Goal: Task Accomplishment & Management: Manage account settings

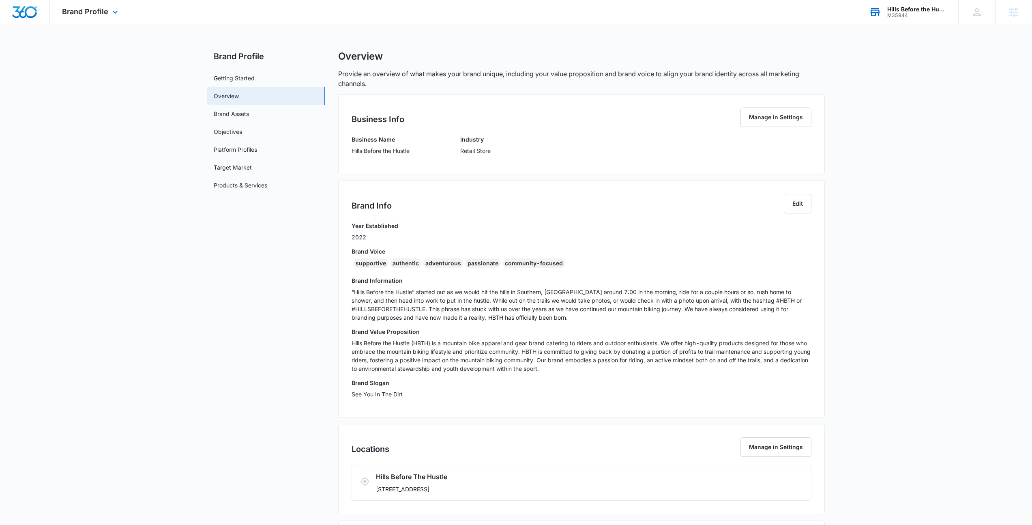
click at [893, 19] on div "Hills Before the Hustle M35944 Your Accounts View All" at bounding box center [907, 12] width 101 height 24
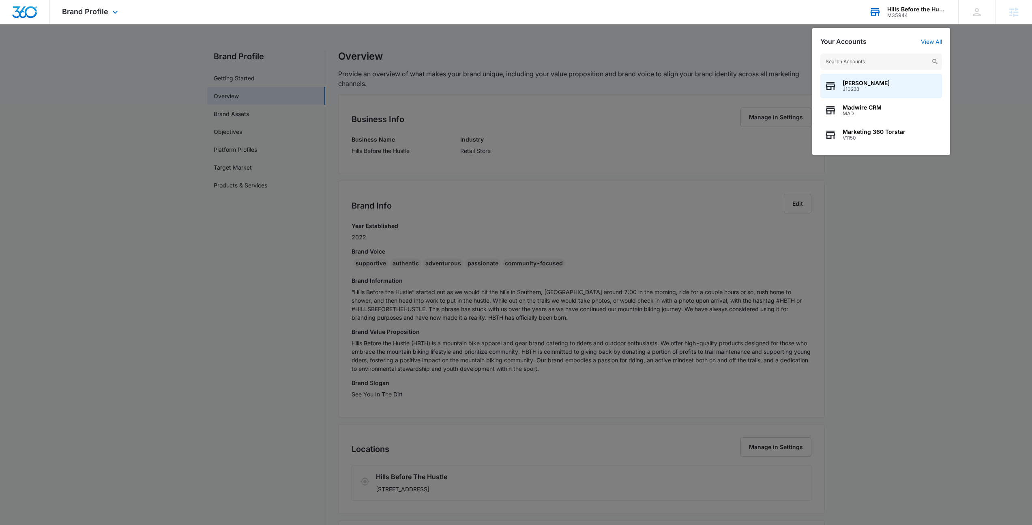
click at [889, 59] on input "text" at bounding box center [881, 62] width 122 height 16
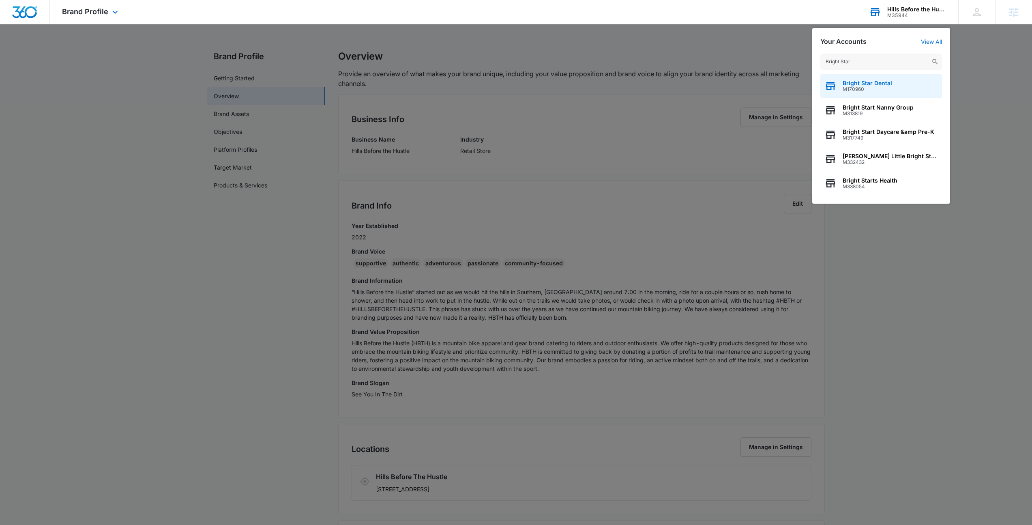
type input "Bright Star"
click at [887, 85] on span "Bright Star Dental" at bounding box center [867, 83] width 49 height 6
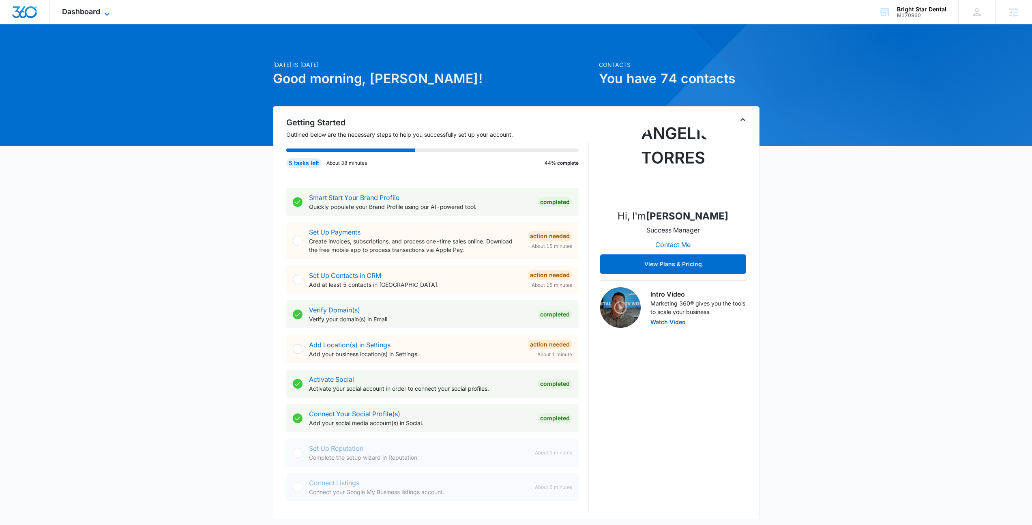
click at [100, 10] on span "Dashboard" at bounding box center [81, 11] width 38 height 9
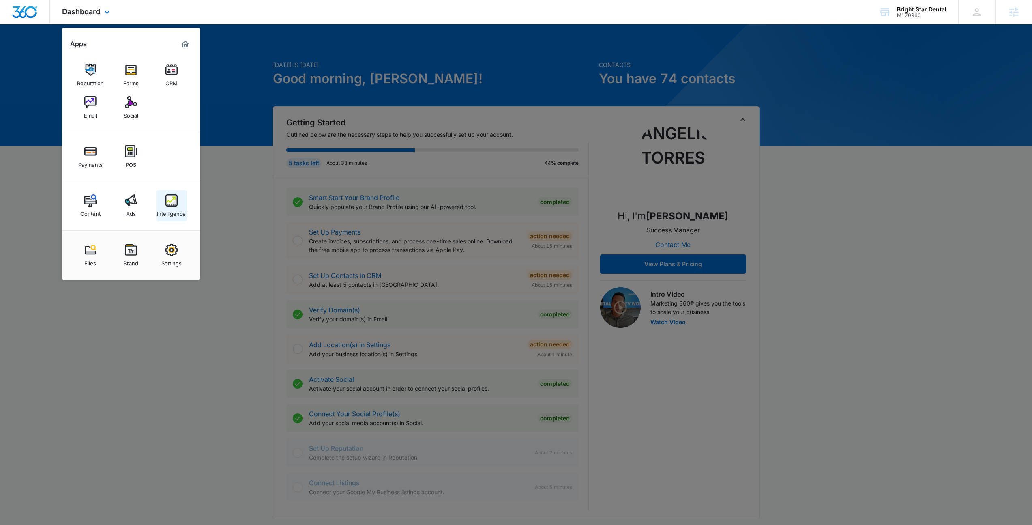
click at [160, 202] on link "Intelligence" at bounding box center [171, 205] width 31 height 31
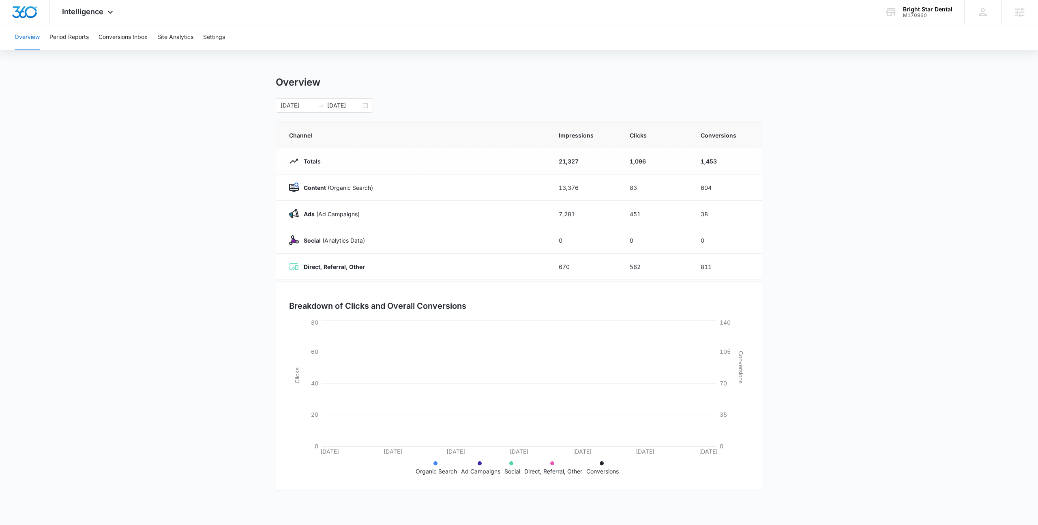
click at [539, 110] on div "09/07/2025 10/07/2025" at bounding box center [519, 105] width 487 height 15
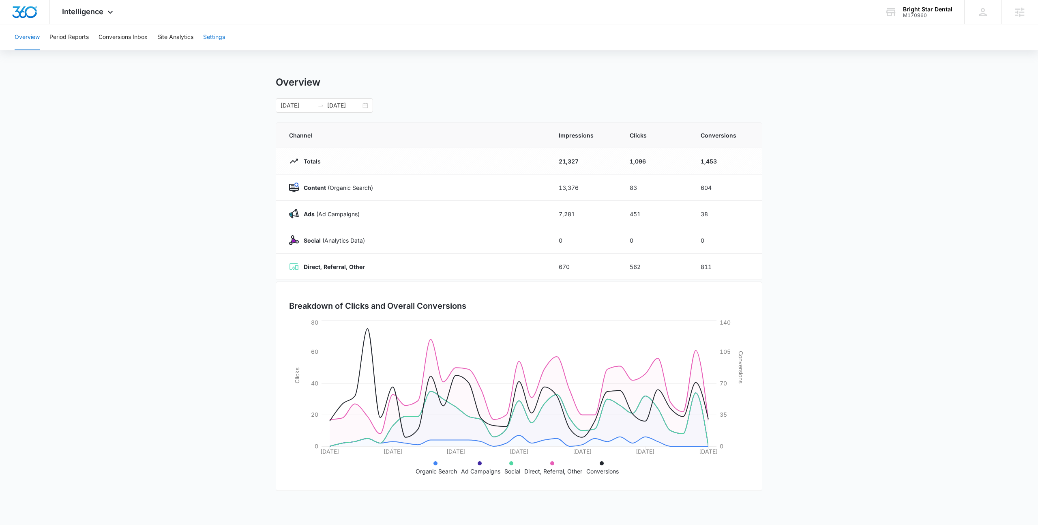
click at [217, 36] on button "Settings" at bounding box center [214, 37] width 22 height 26
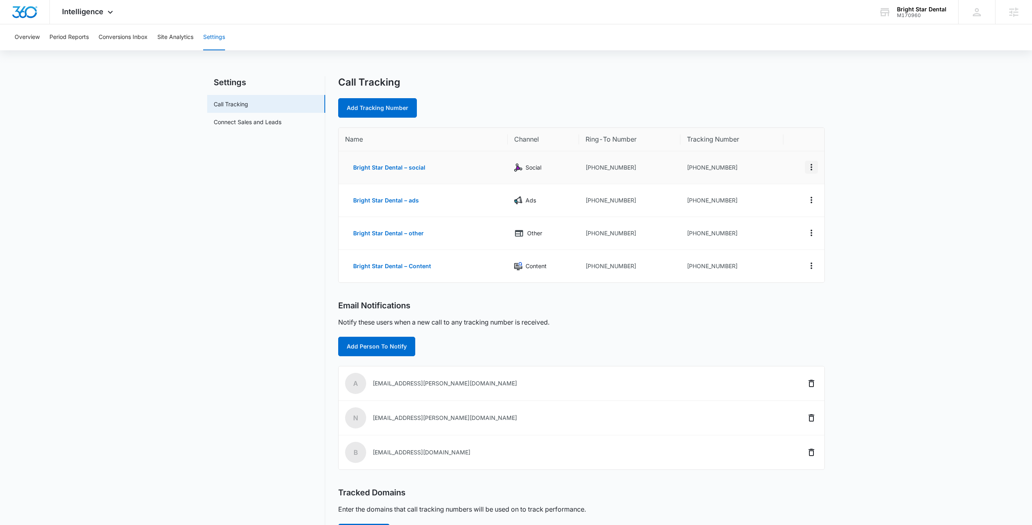
click at [811, 169] on icon "Actions" at bounding box center [812, 167] width 10 height 10
click at [783, 163] on button "Edit" at bounding box center [778, 161] width 46 height 12
select select "SOCIAL"
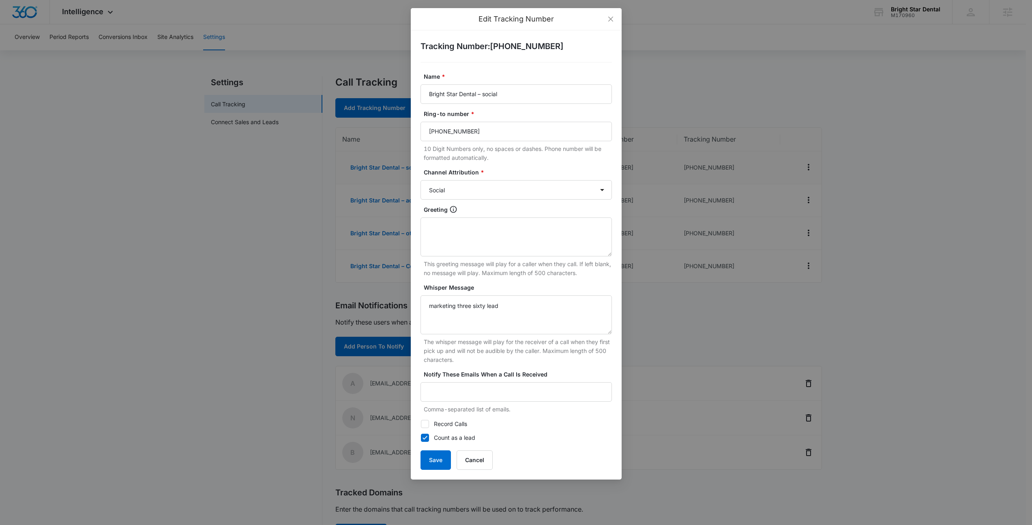
click at [929, 211] on div "Edit Tracking Number Tracking Number : +15752019908 Name * Bright Star Dental –…" at bounding box center [516, 262] width 1032 height 525
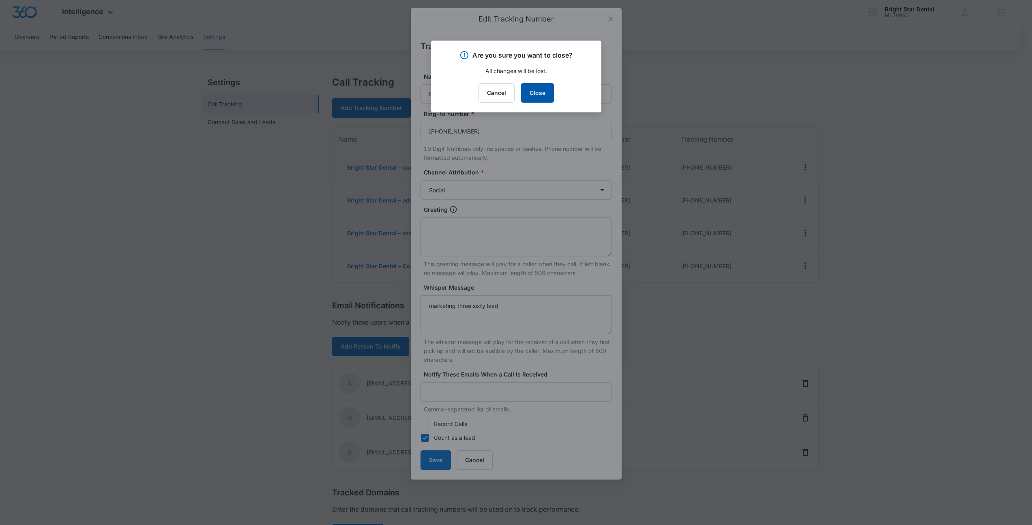
click at [536, 91] on button "Close" at bounding box center [537, 92] width 33 height 19
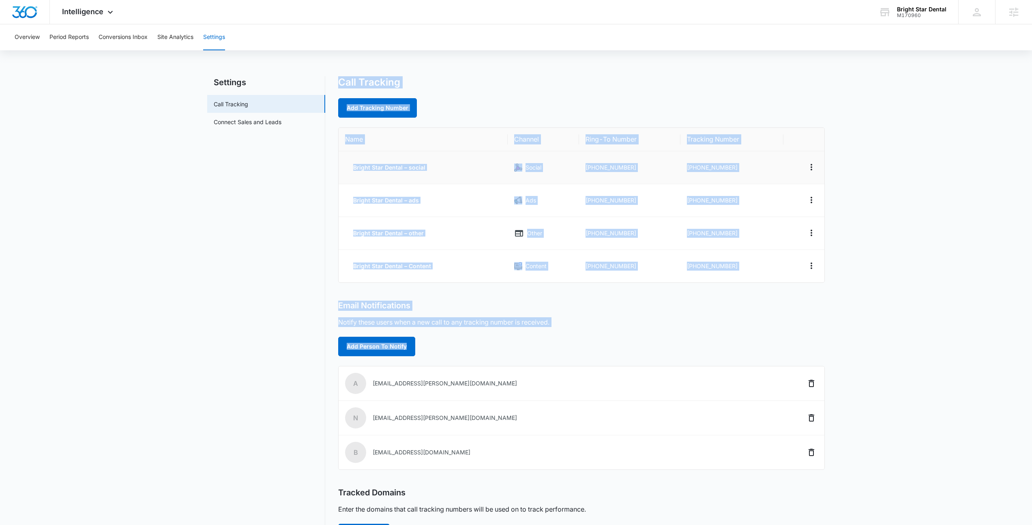
drag, startPoint x: 461, startPoint y: 342, endPoint x: 270, endPoint y: 273, distance: 203.8
click at [270, 273] on div "Settings Call Tracking Connect Sales and Leads Call Tracking Add Tracking Numbe…" at bounding box center [516, 327] width 618 height 503
click at [270, 273] on nav "Settings Call Tracking Connect Sales and Leads" at bounding box center [266, 327] width 118 height 503
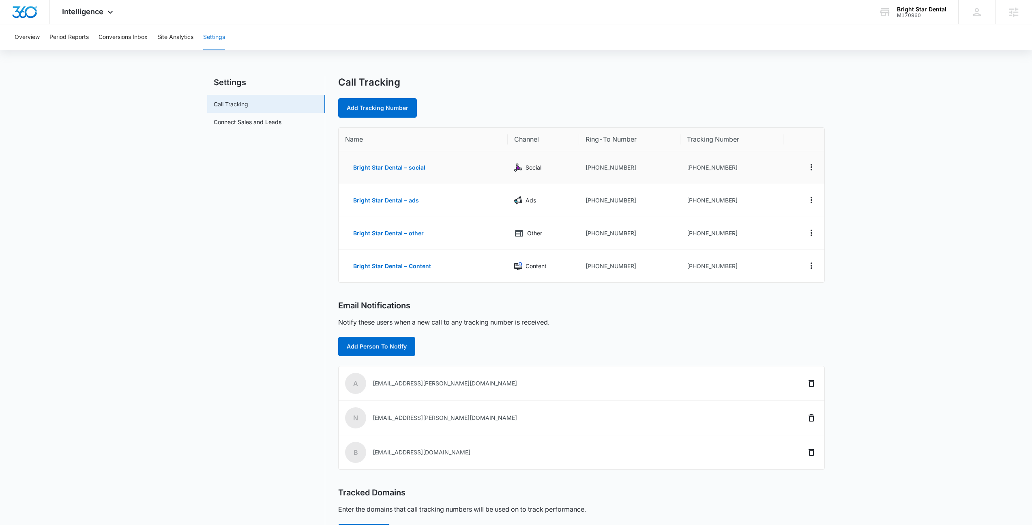
click at [898, 121] on main "Settings Call Tracking Connect Sales and Leads Call Tracking Add Tracking Numbe…" at bounding box center [516, 332] width 1032 height 513
click at [761, 23] on div "Intelligence Apps Reputation Forms CRM Email Social Payments POS Content Ads In…" at bounding box center [516, 12] width 1032 height 24
click at [808, 167] on icon "Actions" at bounding box center [812, 167] width 10 height 10
click at [783, 159] on button "Edit" at bounding box center [778, 161] width 46 height 12
select select "SOCIAL"
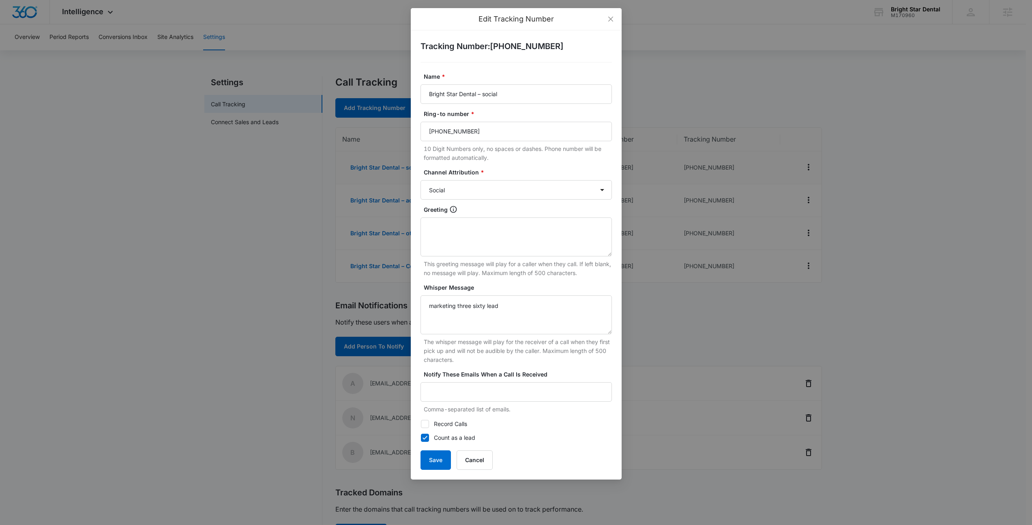
click at [882, 214] on div "Edit Tracking Number Tracking Number : +15752019908 Name * Bright Star Dental –…" at bounding box center [516, 262] width 1032 height 525
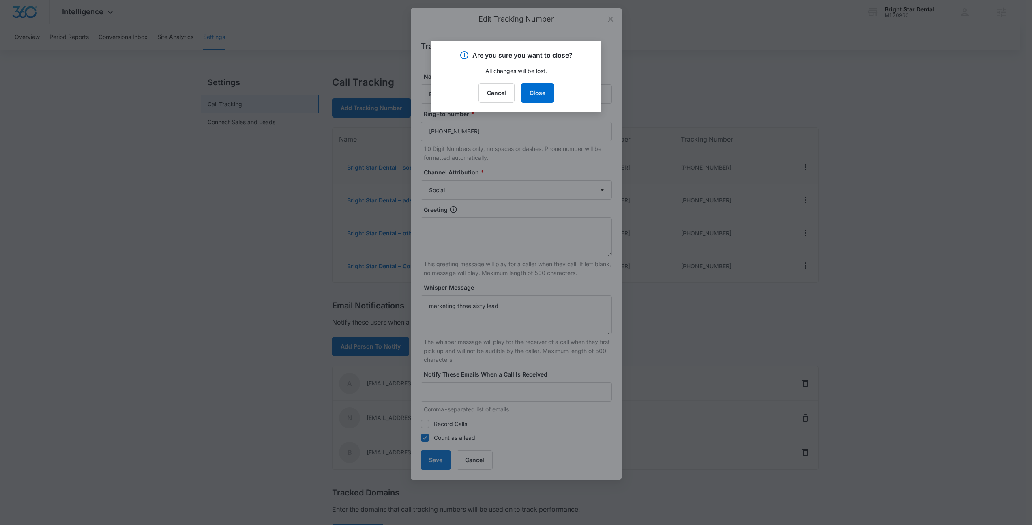
click at [555, 97] on div "Cancel Close" at bounding box center [516, 92] width 151 height 19
click at [539, 92] on button "Close" at bounding box center [537, 92] width 33 height 19
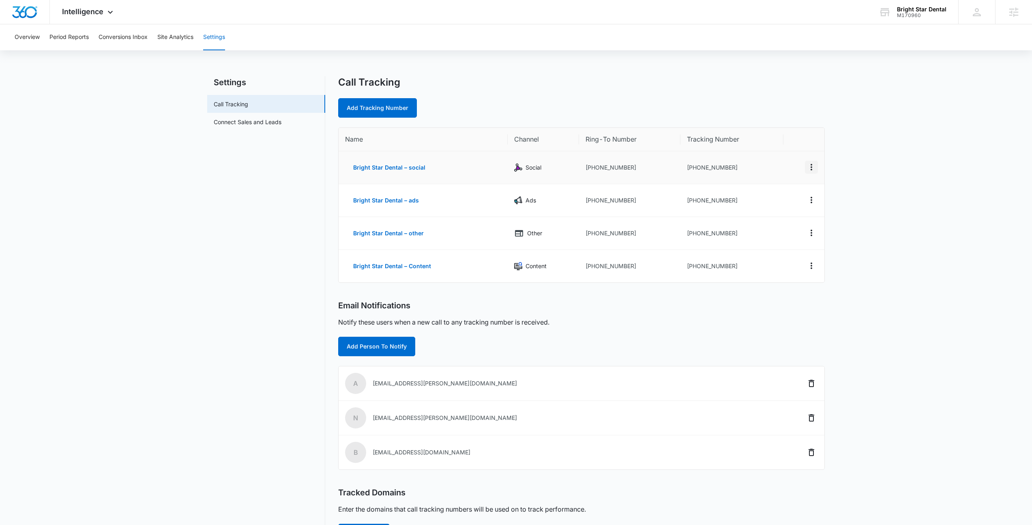
click at [814, 165] on icon "Actions" at bounding box center [812, 167] width 10 height 10
click at [792, 160] on button "Edit" at bounding box center [778, 161] width 46 height 12
select select "SOCIAL"
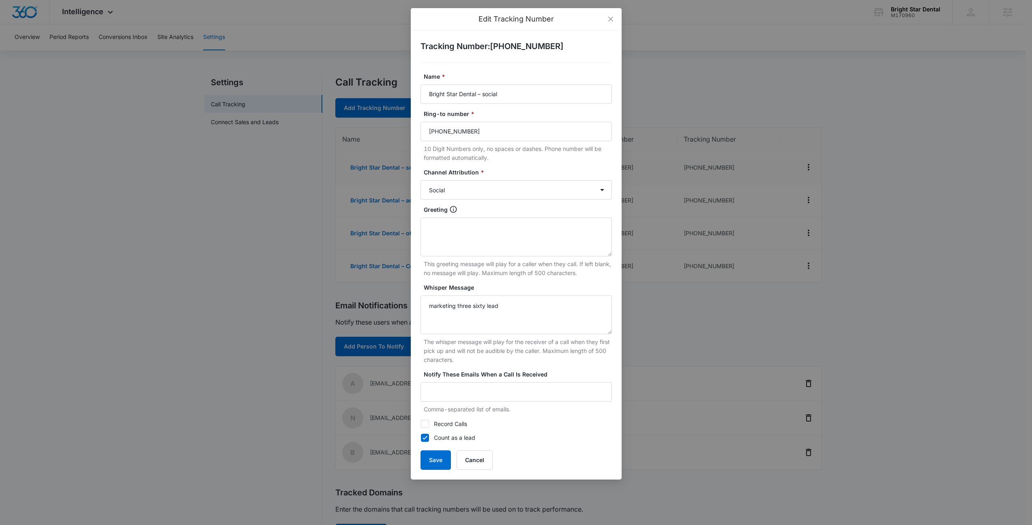
click at [441, 423] on label "Record Calls" at bounding box center [516, 423] width 191 height 9
click at [421, 424] on input "Record Calls" at bounding box center [421, 424] width 0 height 0
checkbox input "true"
click at [433, 461] on button "Save" at bounding box center [436, 459] width 30 height 19
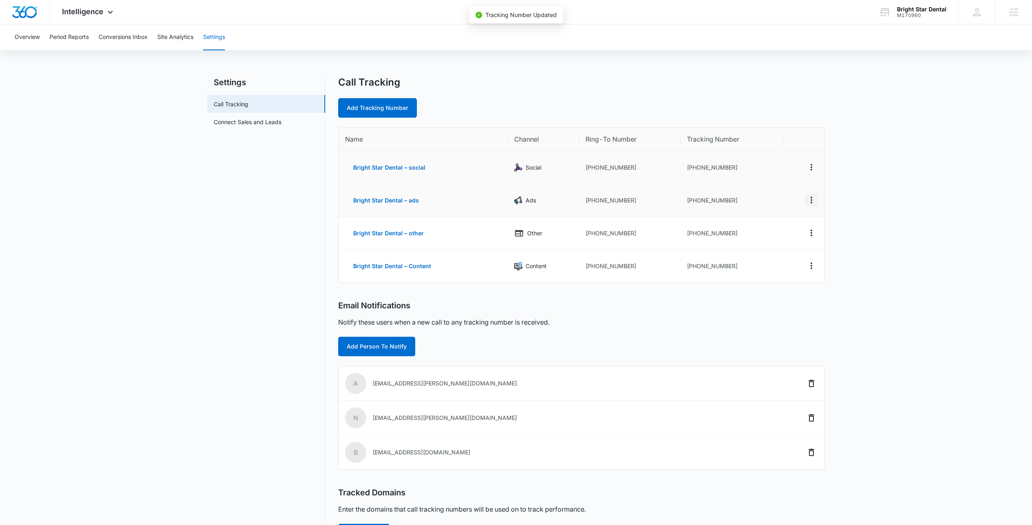
click at [812, 196] on icon "Actions" at bounding box center [812, 200] width 10 height 10
click at [780, 193] on div "Edit" at bounding box center [773, 194] width 17 height 6
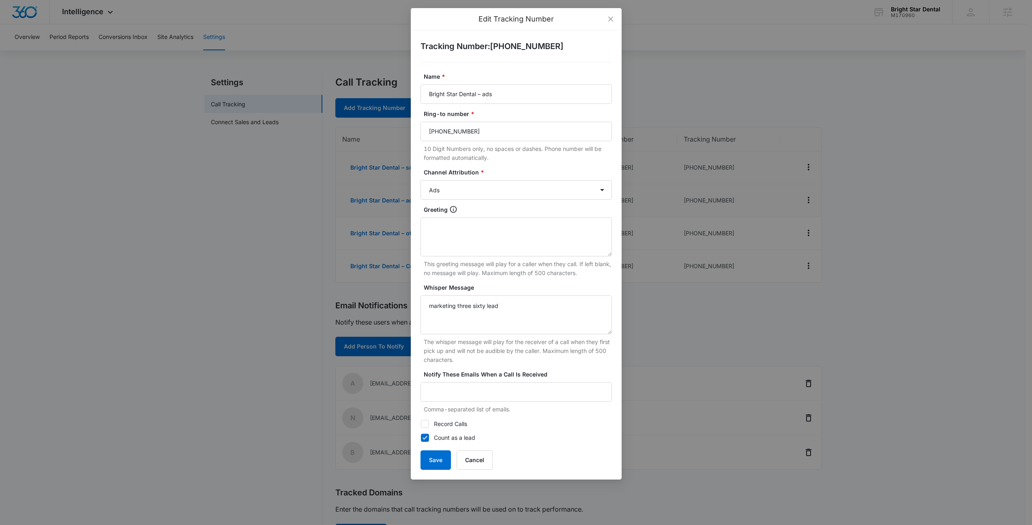
click at [442, 427] on label "Record Calls" at bounding box center [516, 423] width 191 height 9
click at [421, 424] on input "Record Calls" at bounding box center [421, 424] width 0 height 0
checkbox input "true"
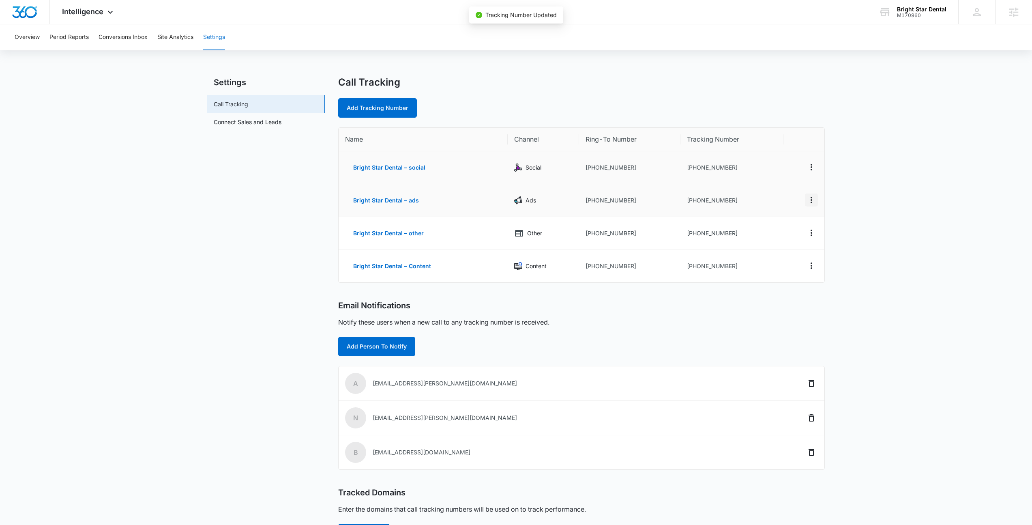
click at [811, 199] on icon "Actions" at bounding box center [812, 200] width 10 height 10
click at [773, 197] on button "Edit" at bounding box center [778, 194] width 46 height 12
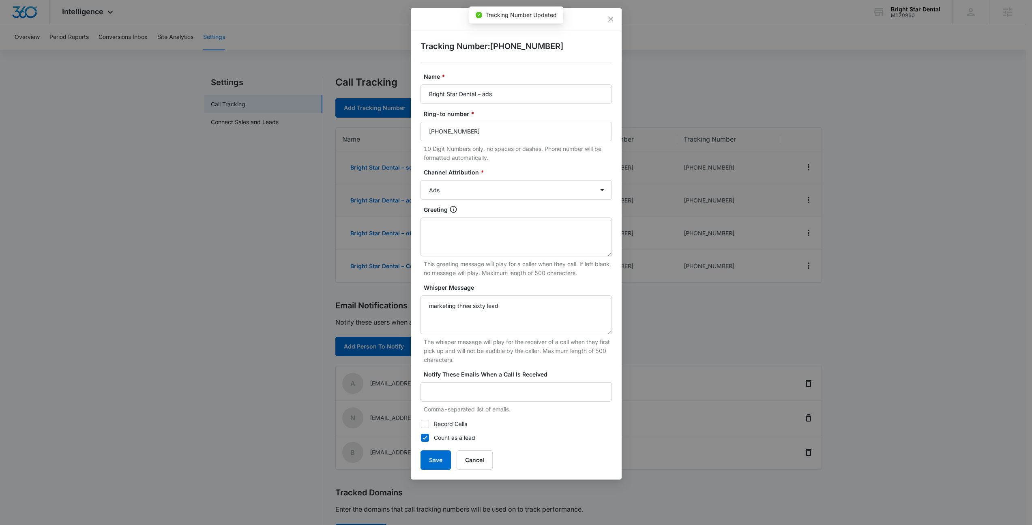
click at [438, 421] on label "Record Calls" at bounding box center [516, 423] width 191 height 9
click at [421, 424] on input "Record Calls" at bounding box center [421, 424] width 0 height 0
checkbox input "true"
click at [440, 462] on button "Save" at bounding box center [436, 459] width 30 height 19
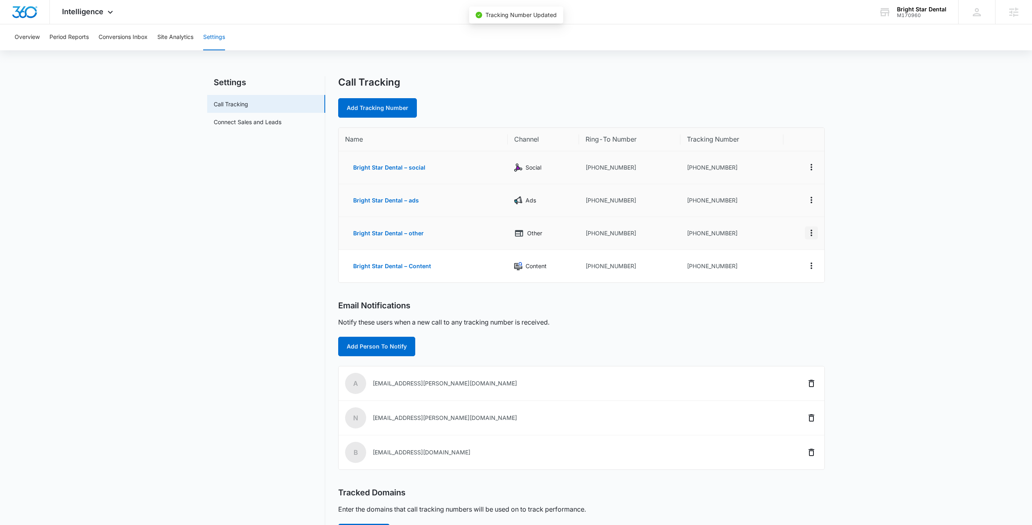
click at [810, 235] on icon "Actions" at bounding box center [812, 233] width 10 height 10
click at [785, 224] on button "Edit" at bounding box center [778, 227] width 46 height 12
select select "OTHER"
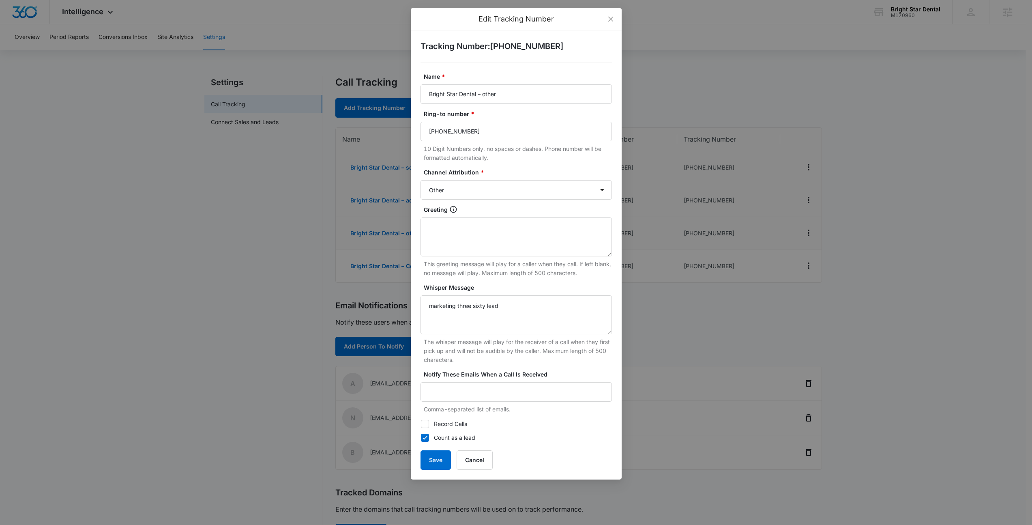
click at [451, 425] on label "Record Calls" at bounding box center [516, 423] width 191 height 9
click at [421, 424] on input "Record Calls" at bounding box center [421, 424] width 0 height 0
checkbox input "true"
click at [425, 460] on button "Save" at bounding box center [436, 459] width 30 height 19
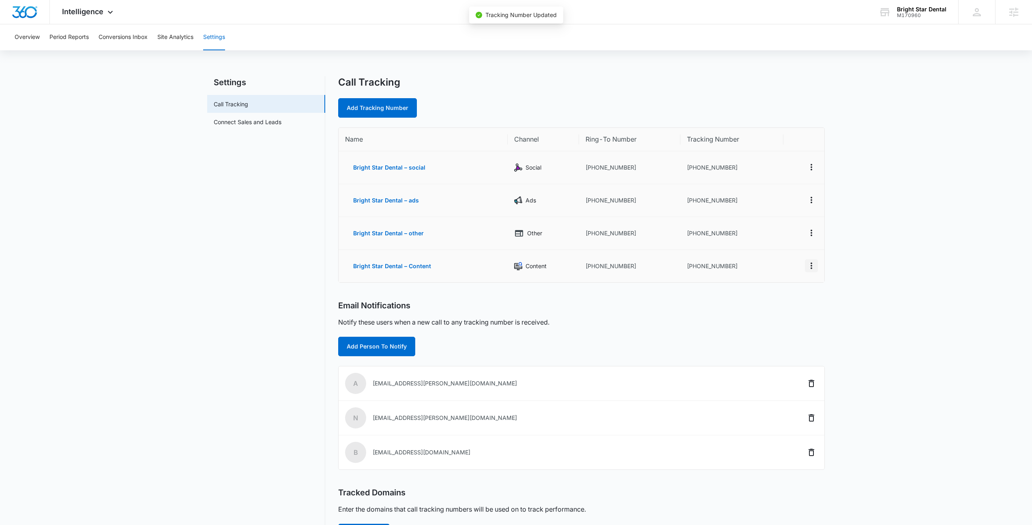
click at [805, 264] on button "Actions" at bounding box center [811, 265] width 13 height 13
click at [776, 255] on div "Edit" at bounding box center [773, 257] width 17 height 6
select select "CONTENT"
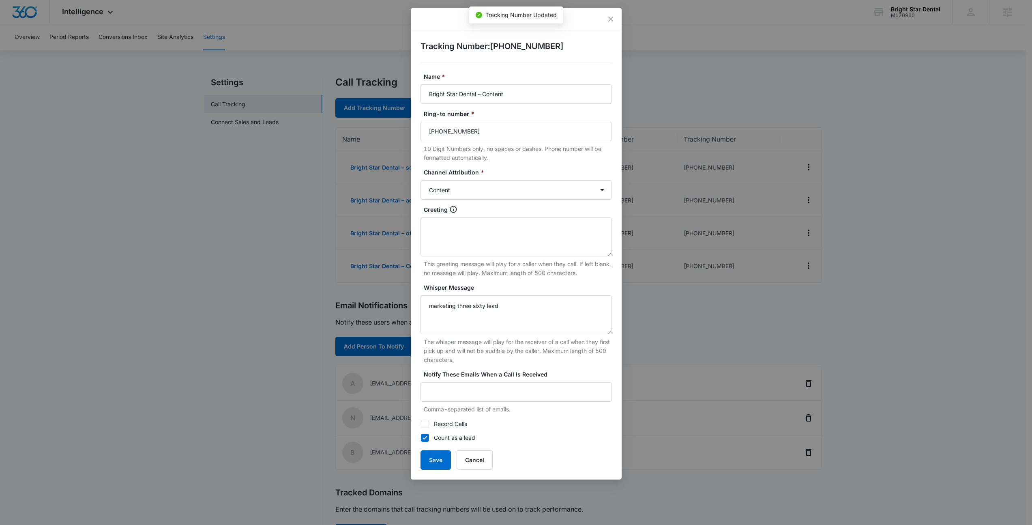
click at [452, 421] on label "Record Calls" at bounding box center [516, 423] width 191 height 9
click at [421, 424] on input "Record Calls" at bounding box center [421, 424] width 0 height 0
checkbox input "true"
click at [444, 457] on button "Save" at bounding box center [436, 459] width 30 height 19
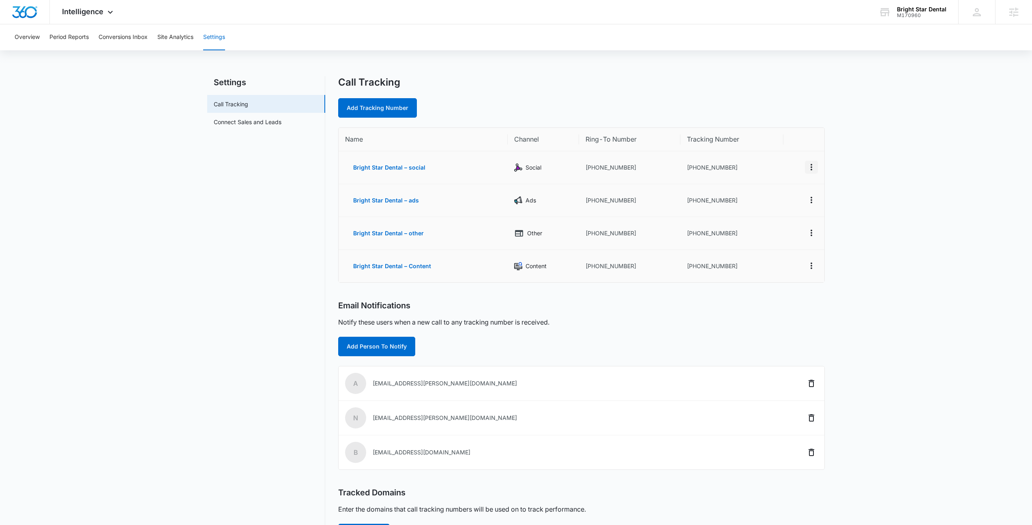
click at [813, 166] on icon "Actions" at bounding box center [812, 167] width 10 height 10
click at [792, 163] on button "Edit" at bounding box center [778, 161] width 46 height 12
select select "SOCIAL"
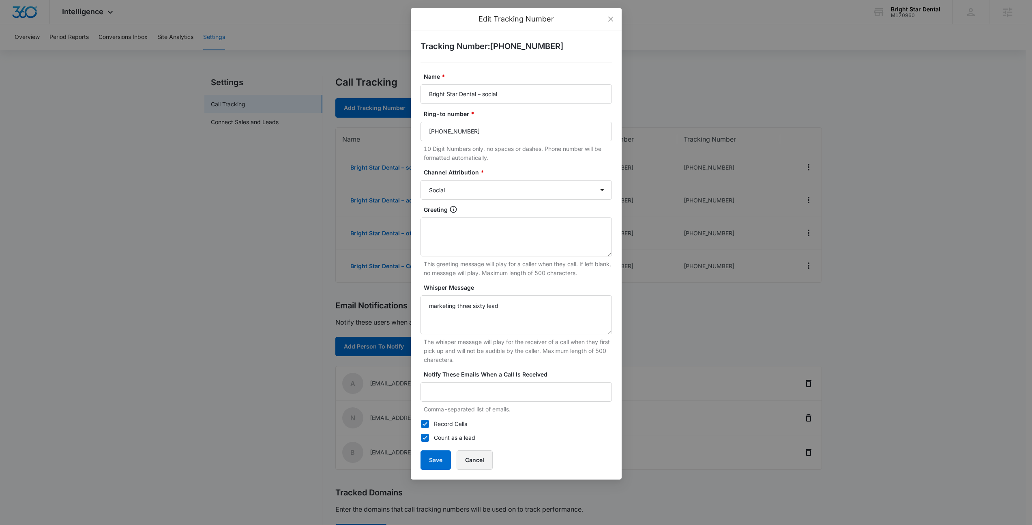
click at [483, 458] on button "Cancel" at bounding box center [475, 459] width 36 height 19
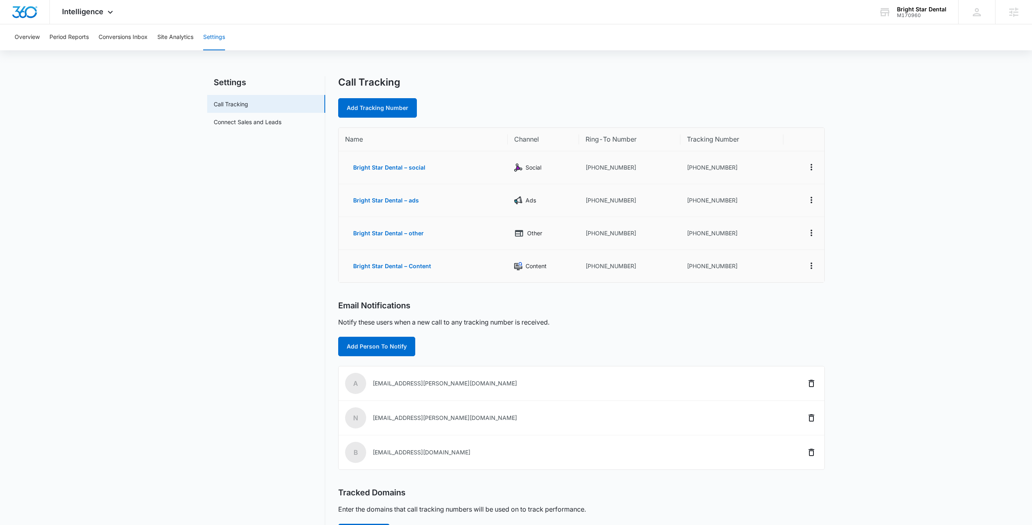
click at [878, 204] on main "Settings Call Tracking Connect Sales and Leads Call Tracking Add Tracking Numbe…" at bounding box center [516, 332] width 1032 height 513
click at [257, 259] on nav "Settings Call Tracking Connect Sales and Leads" at bounding box center [266, 327] width 118 height 503
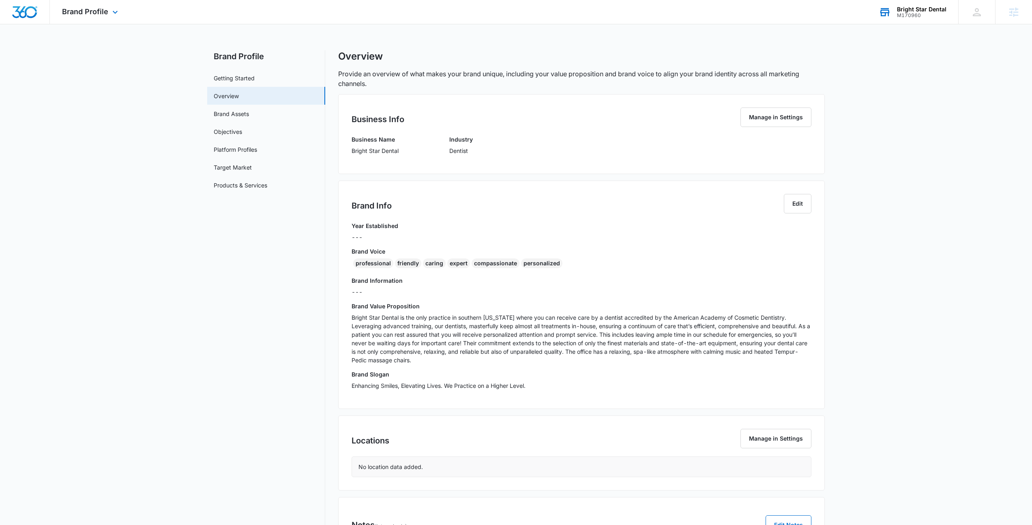
click at [928, 2] on div "Bright Star Dental M170960 Your Accounts View All" at bounding box center [913, 12] width 92 height 24
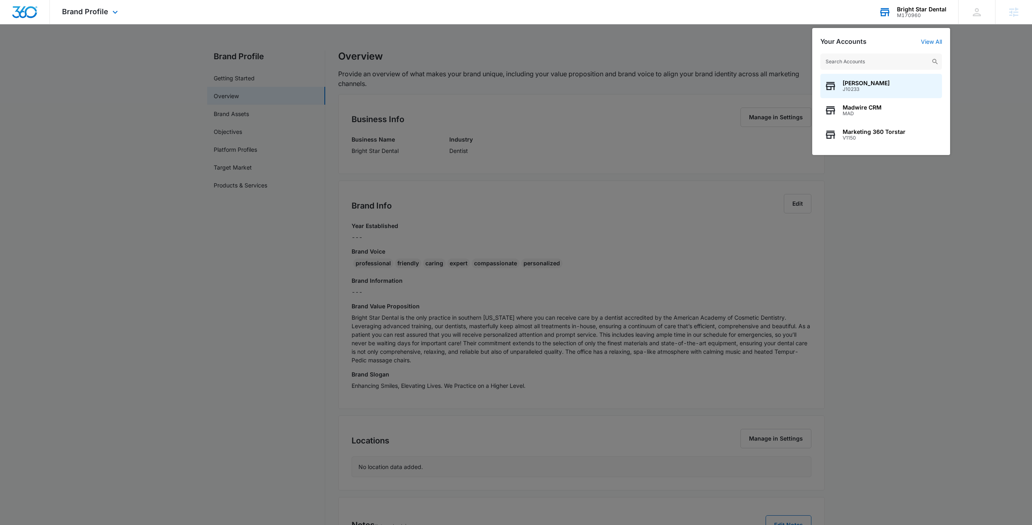
click at [860, 54] on input "text" at bounding box center [881, 62] width 122 height 16
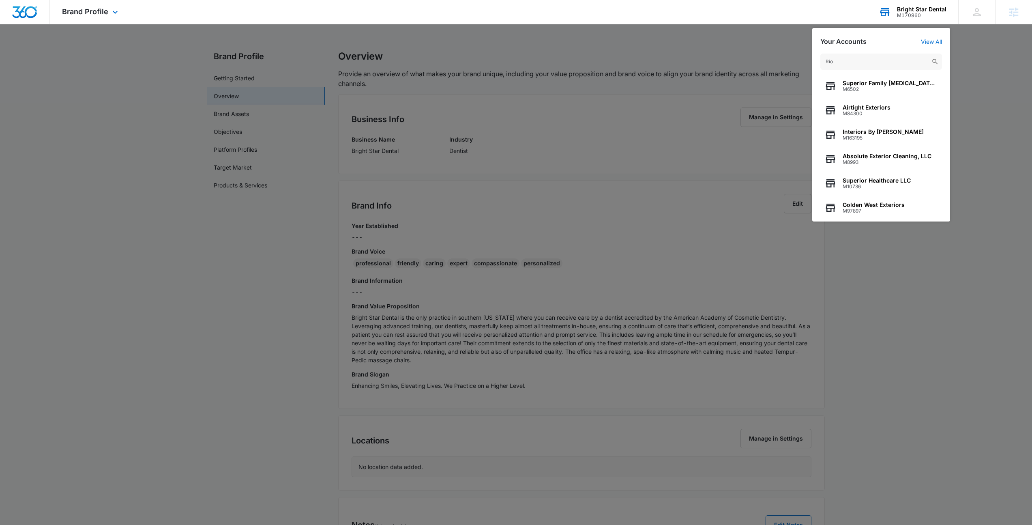
click at [862, 64] on input "Rio" at bounding box center [881, 62] width 122 height 16
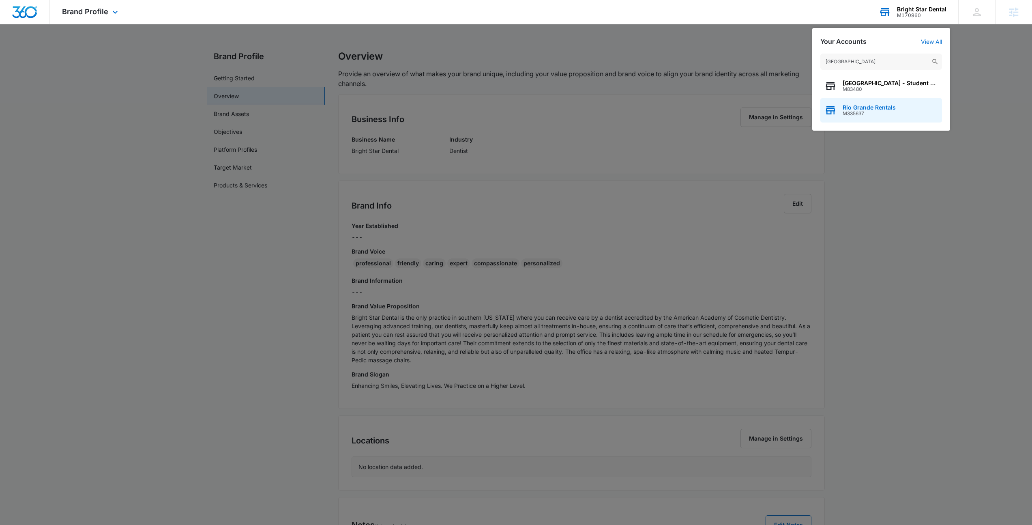
type input "Rio grande"
click at [868, 114] on span "M335637" at bounding box center [869, 114] width 53 height 6
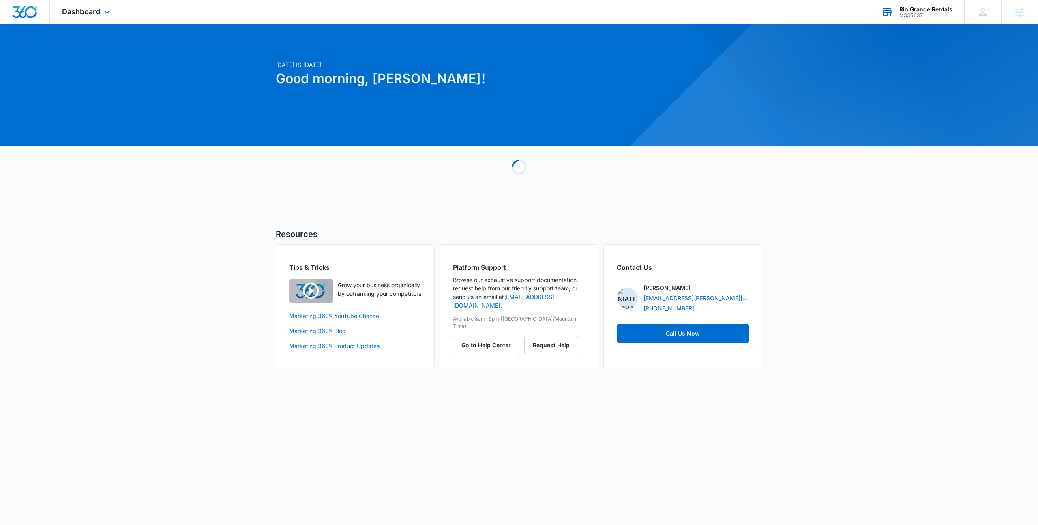
click at [82, 4] on div "Dashboard Apps Reputation Websites Forms CRM Email Social Payments POS Content …" at bounding box center [87, 12] width 74 height 24
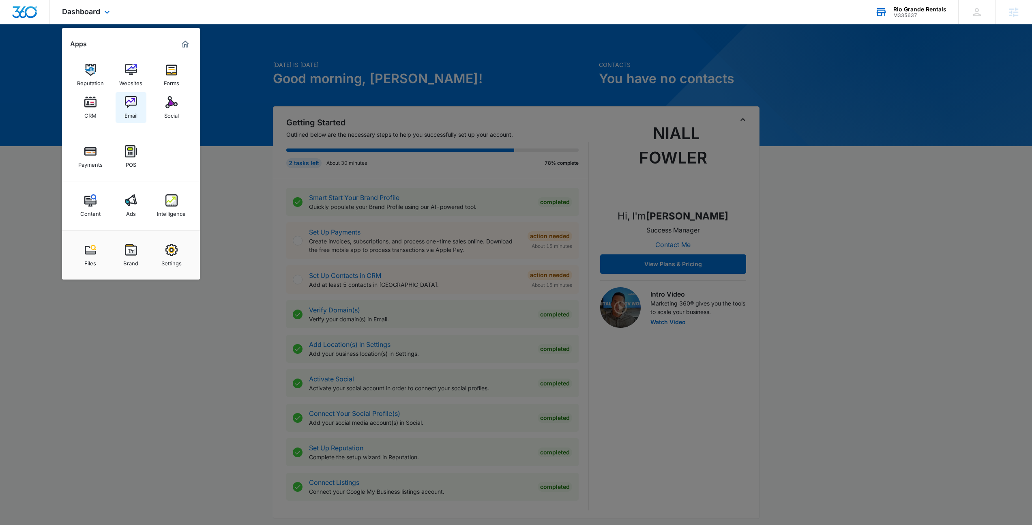
click at [134, 109] on div "Email" at bounding box center [130, 113] width 13 height 11
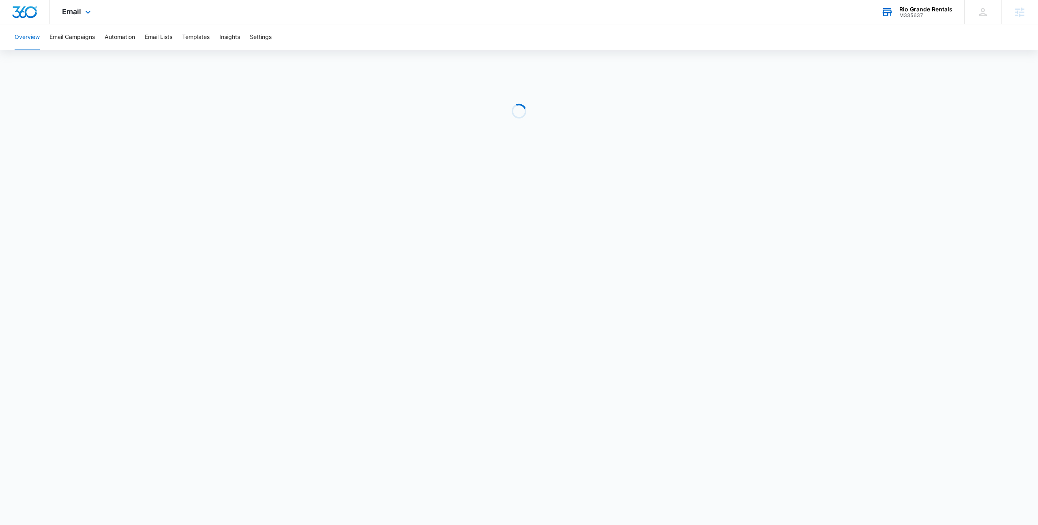
click at [76, 6] on div "Email Apps Reputation Websites Forms CRM Email Social Payments POS Content Ads …" at bounding box center [77, 12] width 55 height 24
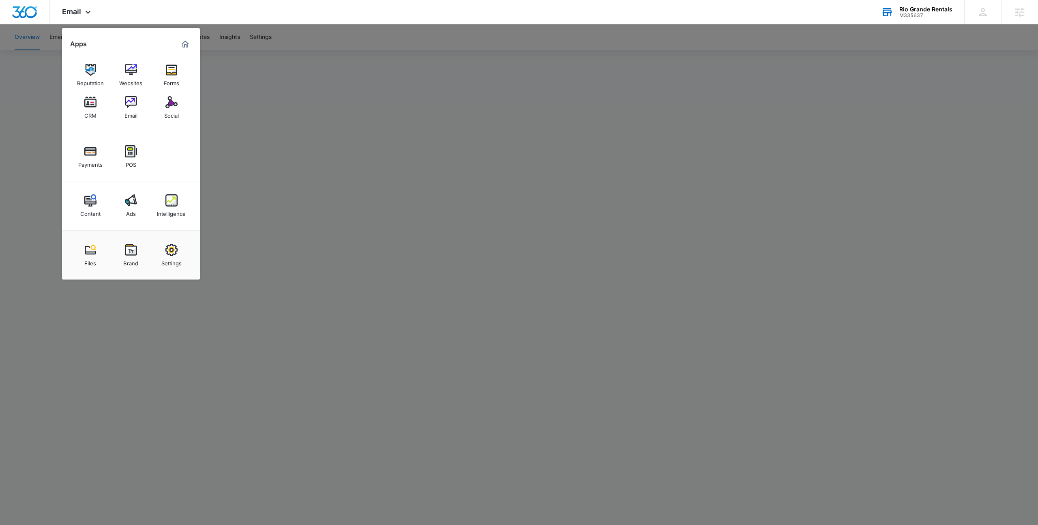
click at [322, 50] on div at bounding box center [519, 262] width 1038 height 525
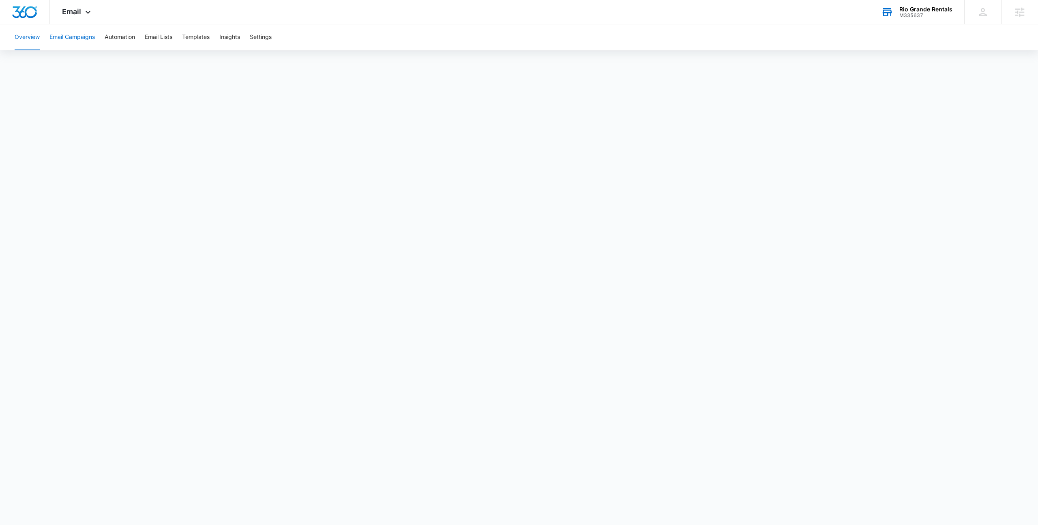
click at [68, 41] on button "Email Campaigns" at bounding box center [71, 37] width 45 height 26
click at [200, 36] on button "Templates" at bounding box center [196, 37] width 28 height 26
click at [86, 10] on icon at bounding box center [88, 14] width 10 height 10
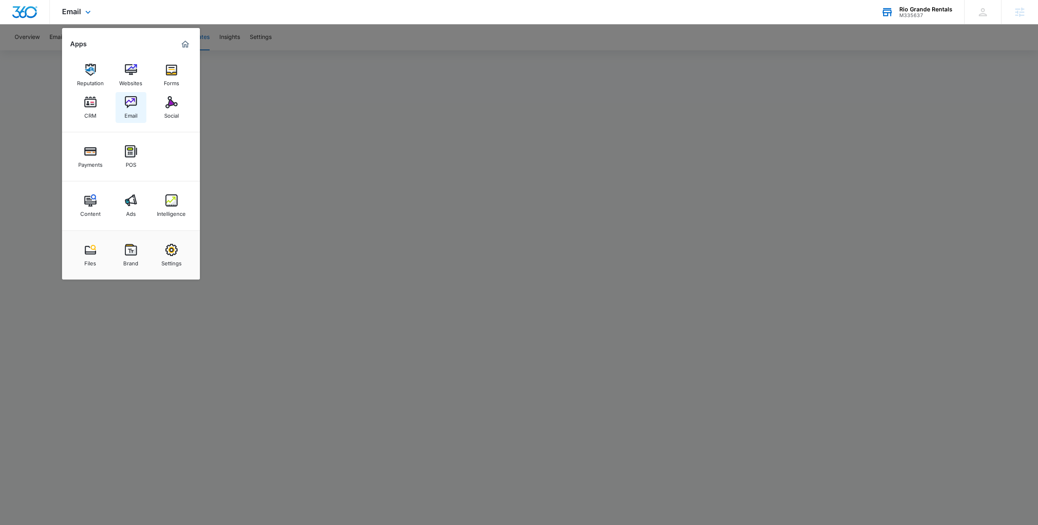
click at [131, 111] on div "Email" at bounding box center [130, 113] width 13 height 11
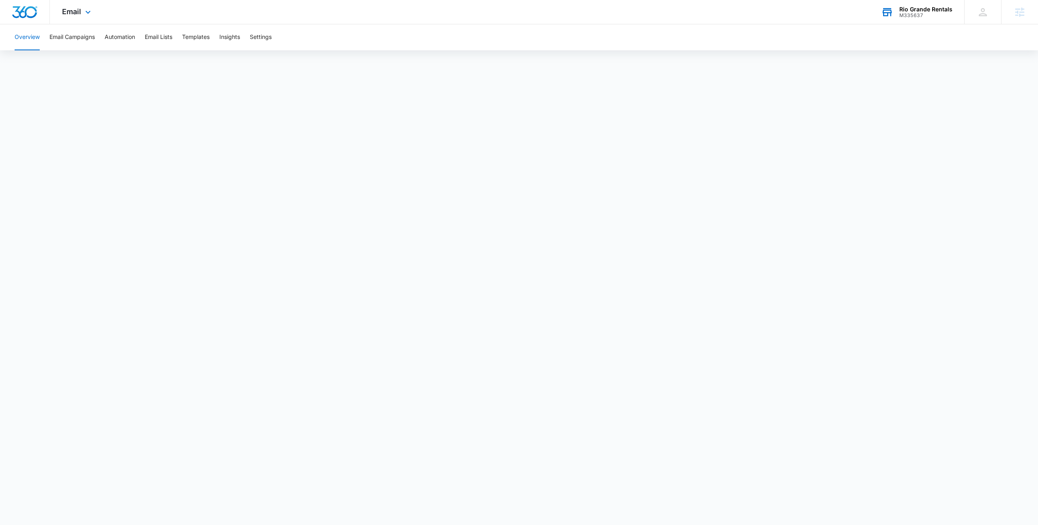
click at [227, 4] on div "Email Apps Reputation Websites Forms CRM Email Social Payments POS Content Ads …" at bounding box center [519, 12] width 1038 height 24
click at [78, 17] on div "Email Apps Reputation Websites Forms CRM Email Social Payments POS Content Ads …" at bounding box center [77, 12] width 55 height 24
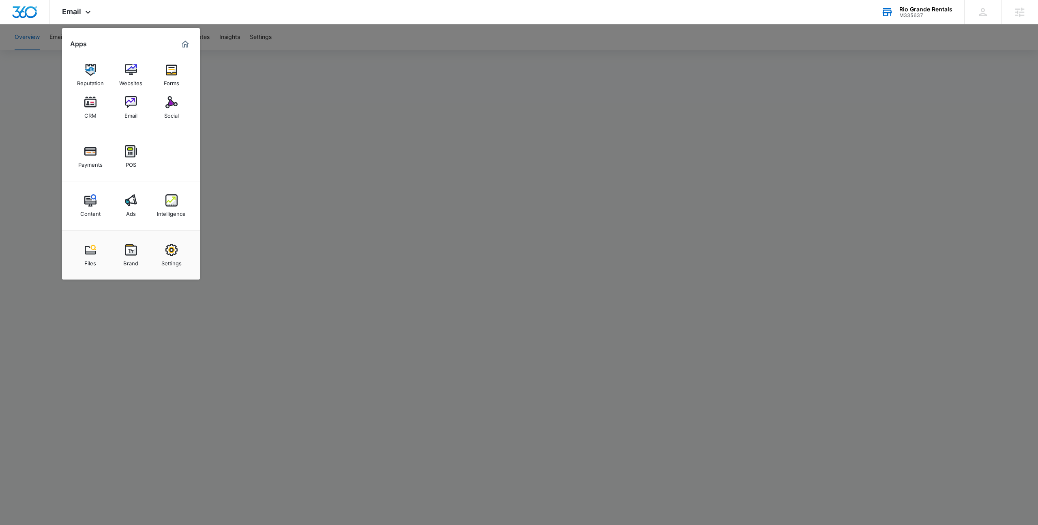
click at [303, 55] on div at bounding box center [519, 262] width 1038 height 525
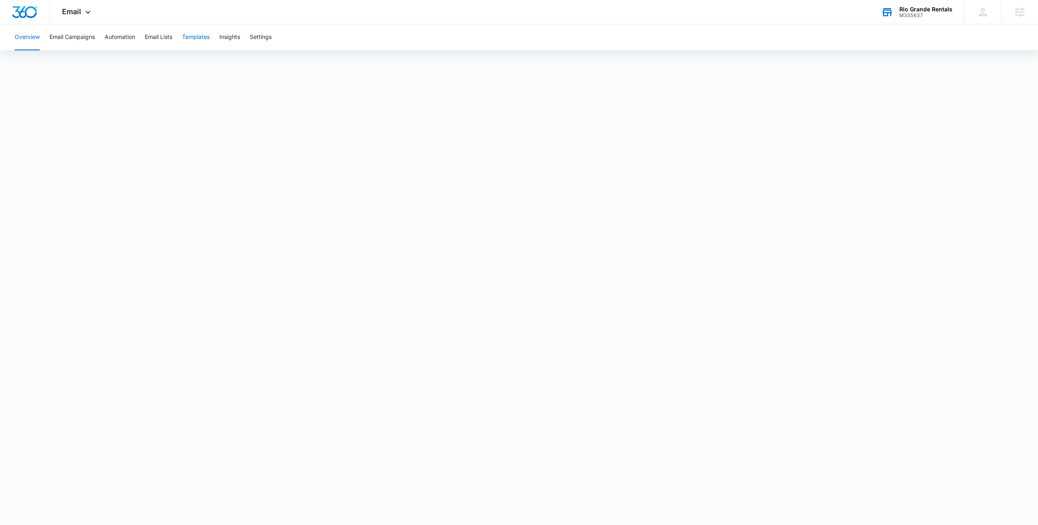
click at [199, 36] on button "Templates" at bounding box center [196, 37] width 28 height 26
click at [62, 5] on div "Email Apps Reputation Websites Forms CRM Email Social Payments POS Content Ads …" at bounding box center [77, 12] width 55 height 24
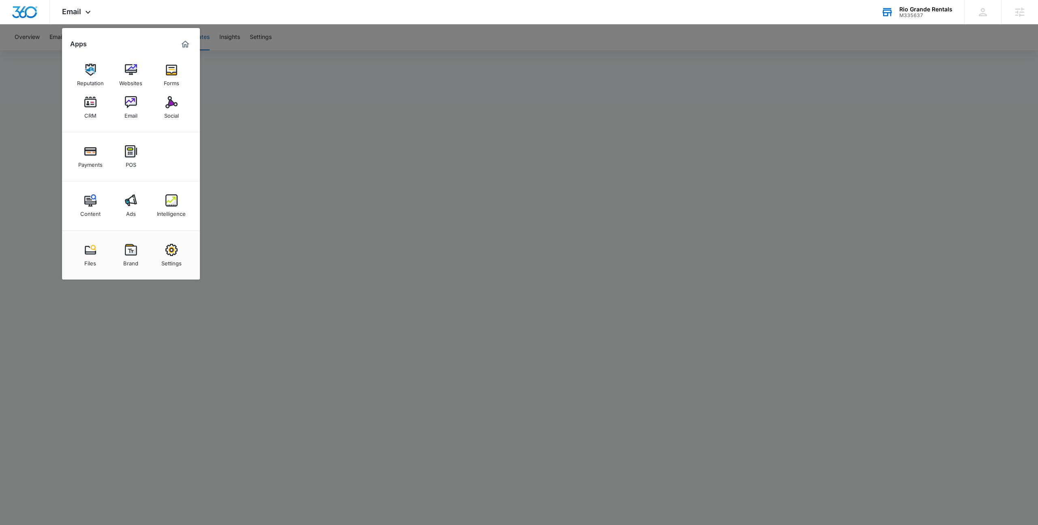
click at [335, 100] on div at bounding box center [519, 262] width 1038 height 525
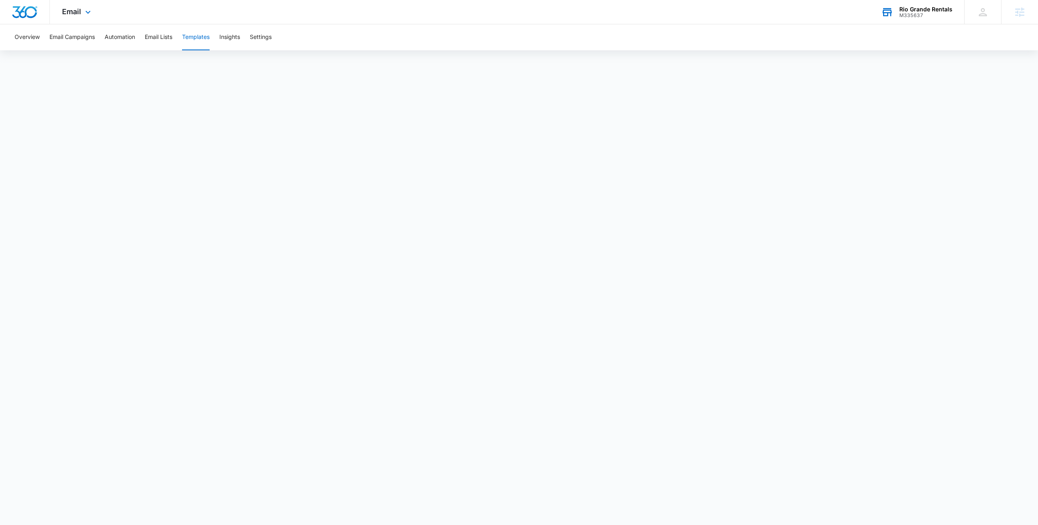
click at [51, 13] on div "Email Apps Reputation Websites Forms CRM Email Social Payments POS Content Ads …" at bounding box center [77, 12] width 55 height 24
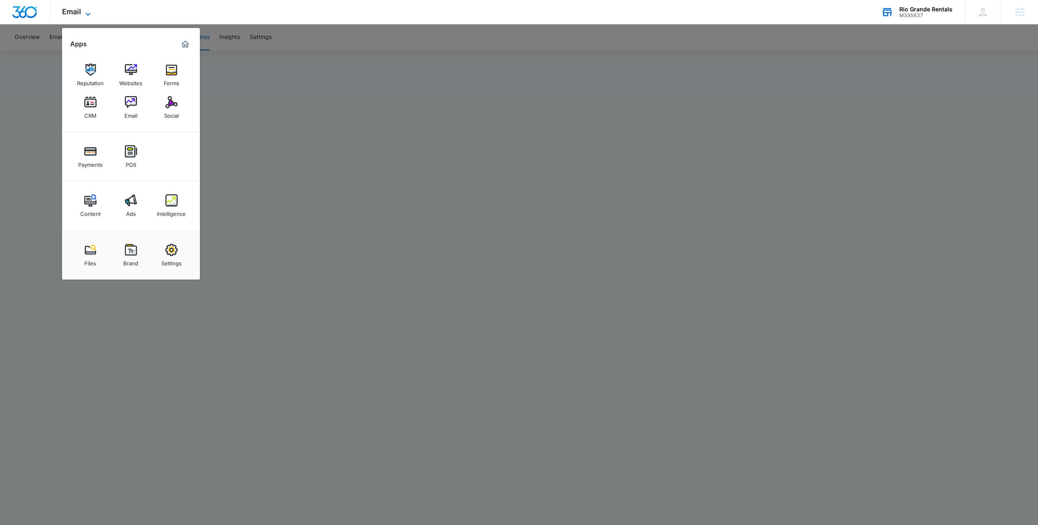
click at [68, 11] on span "Email" at bounding box center [71, 11] width 19 height 9
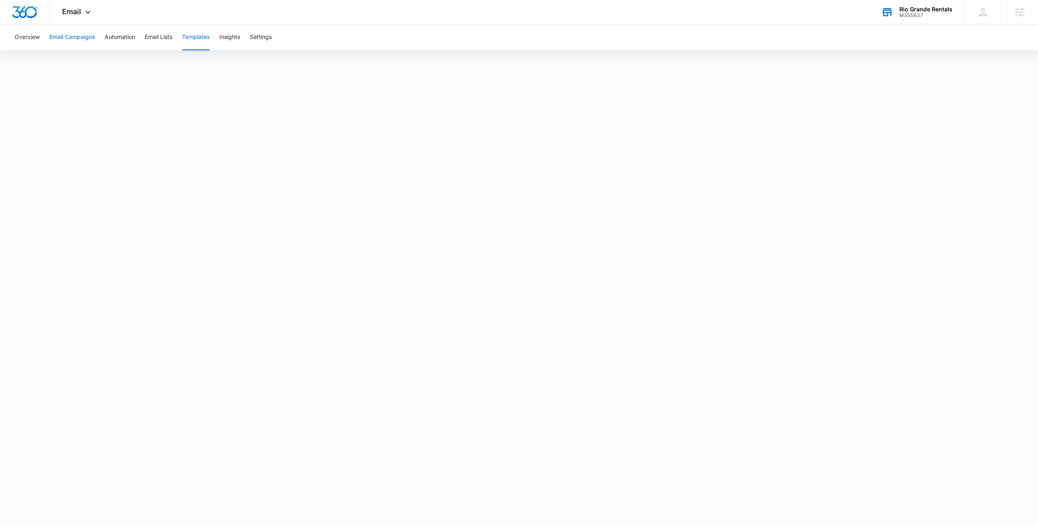
click at [93, 34] on button "Email Campaigns" at bounding box center [71, 37] width 45 height 26
click at [134, 15] on div "Email Apps Reputation Websites Forms CRM Email Social Payments POS Content Ads …" at bounding box center [519, 12] width 1038 height 24
click at [74, 10] on span "Email" at bounding box center [71, 11] width 19 height 9
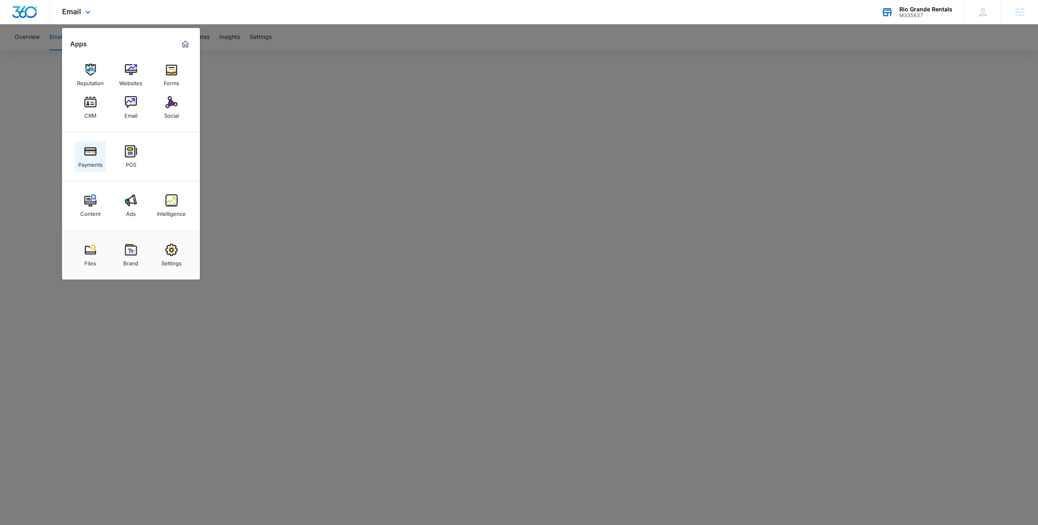
click at [87, 149] on img at bounding box center [90, 151] width 12 height 12
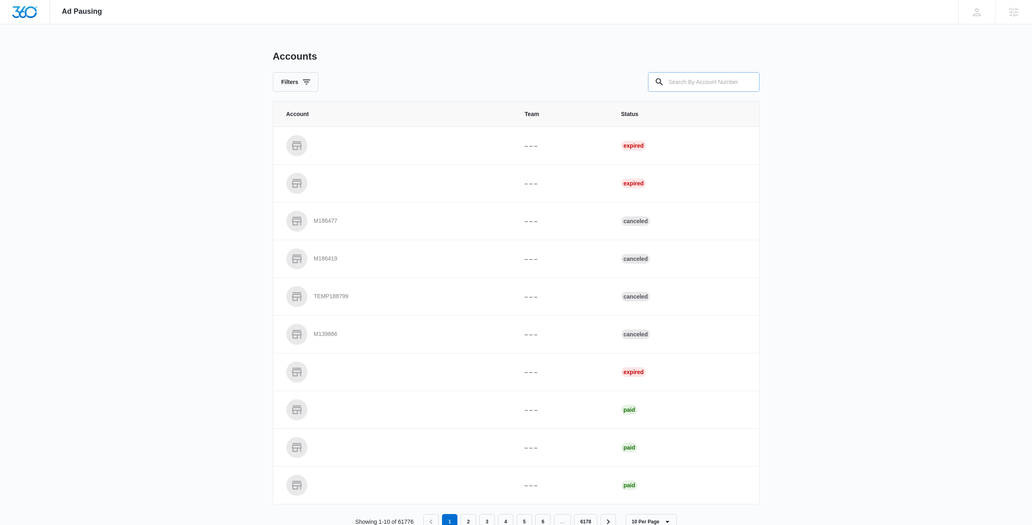
click at [696, 88] on input "text" at bounding box center [704, 81] width 112 height 19
type input "M330014"
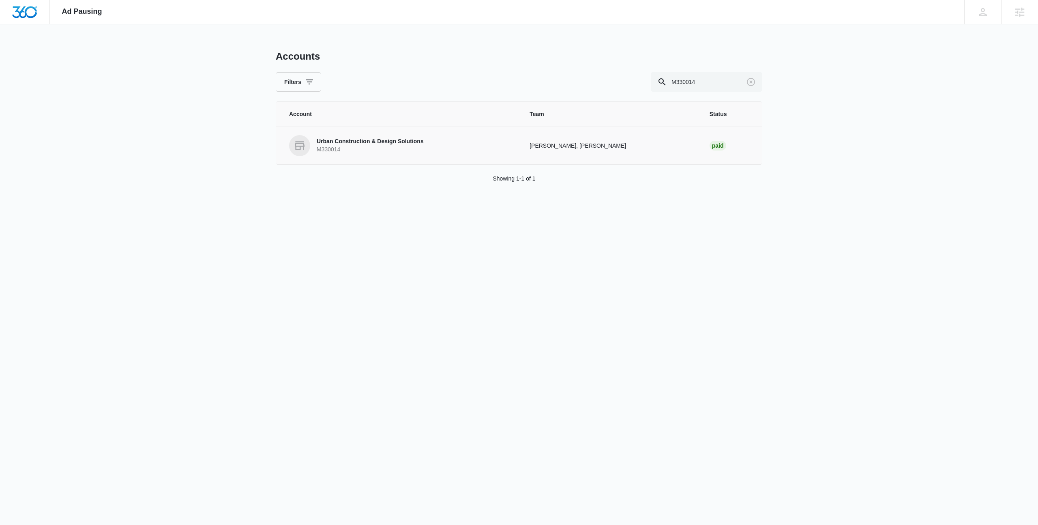
click at [365, 146] on p "M330014" at bounding box center [370, 150] width 107 height 8
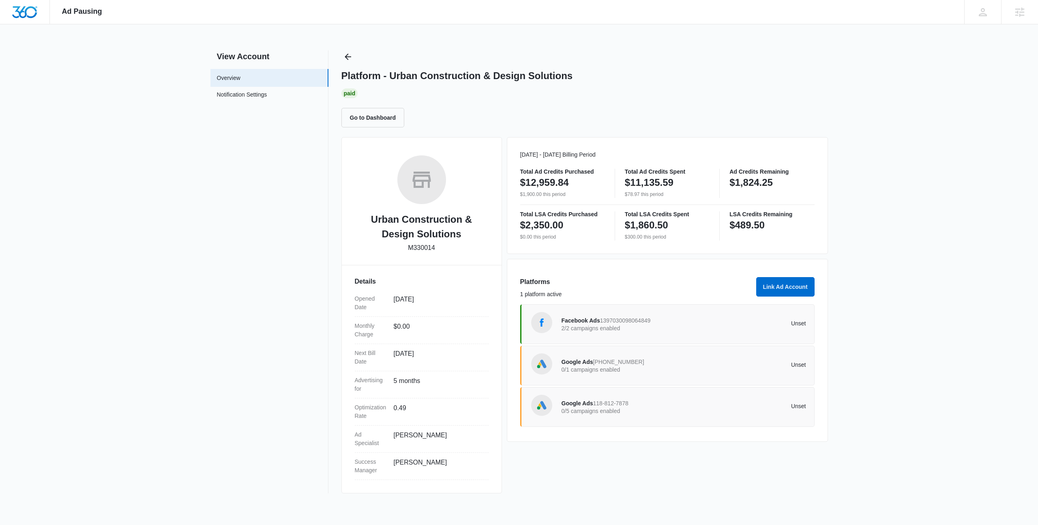
click at [697, 324] on p "Unset" at bounding box center [745, 323] width 122 height 6
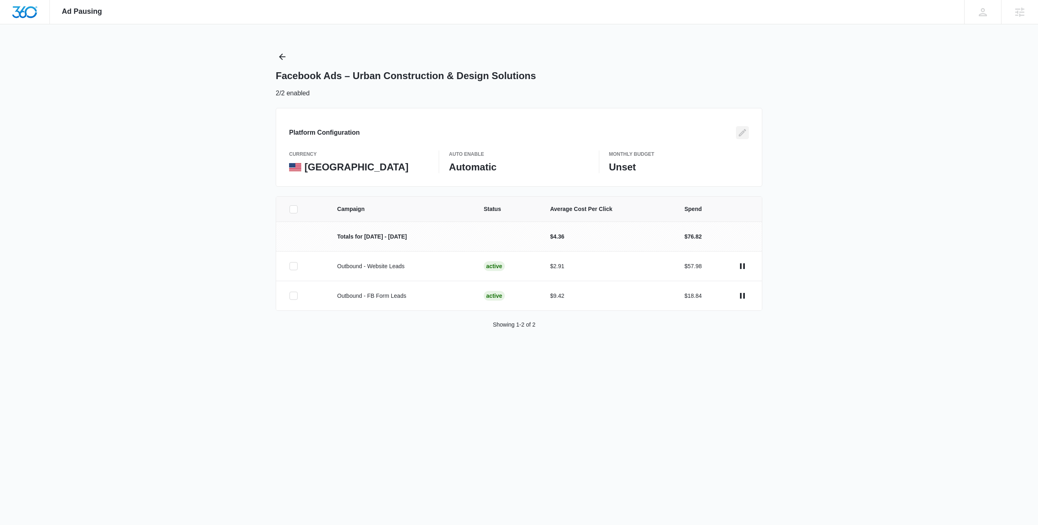
click at [748, 133] on button "Edit" at bounding box center [742, 132] width 13 height 13
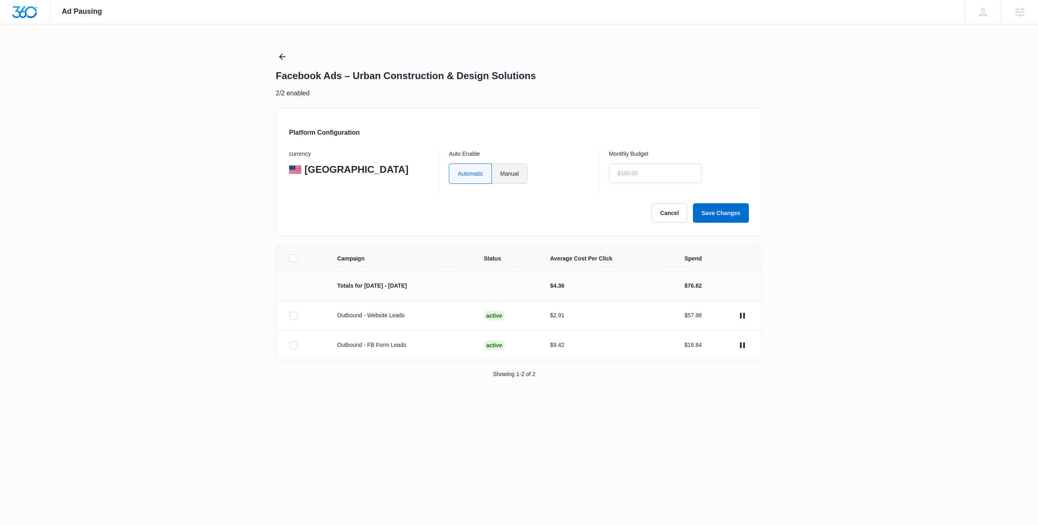
click at [516, 169] on label "Manual" at bounding box center [510, 173] width 36 height 20
click at [500, 173] on input "Manual" at bounding box center [500, 173] width 0 height 0
radio input "true"
click at [652, 175] on input "text" at bounding box center [655, 172] width 92 height 19
type input "$1.00"
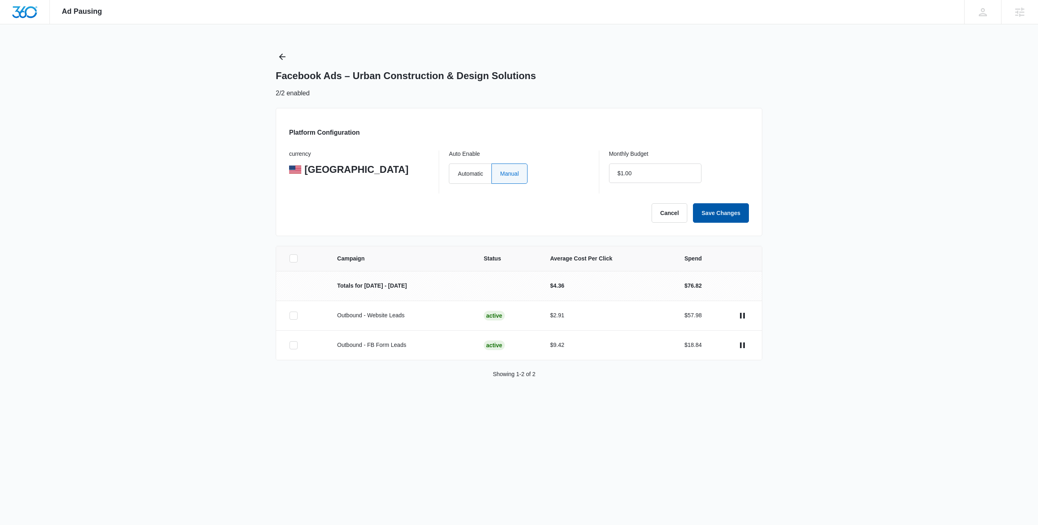
click at [717, 203] on button "Save Changes" at bounding box center [721, 212] width 56 height 19
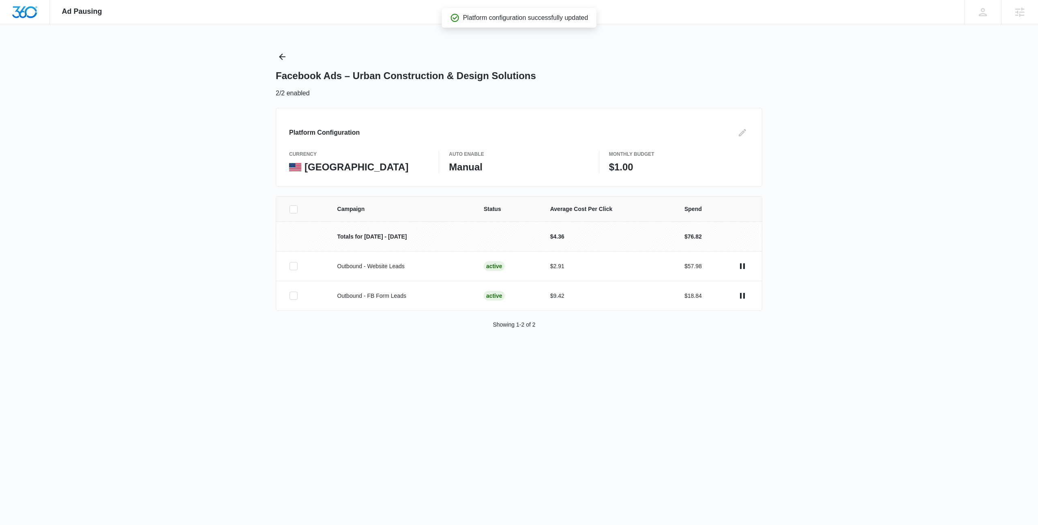
click at [294, 211] on icon at bounding box center [293, 209] width 7 height 7
click at [290, 209] on input "checkbox" at bounding box center [289, 209] width 0 height 0
click at [998, 362] on button "Pause Campaigns" at bounding box center [995, 360] width 66 height 19
click at [277, 60] on button "Back" at bounding box center [282, 56] width 13 height 13
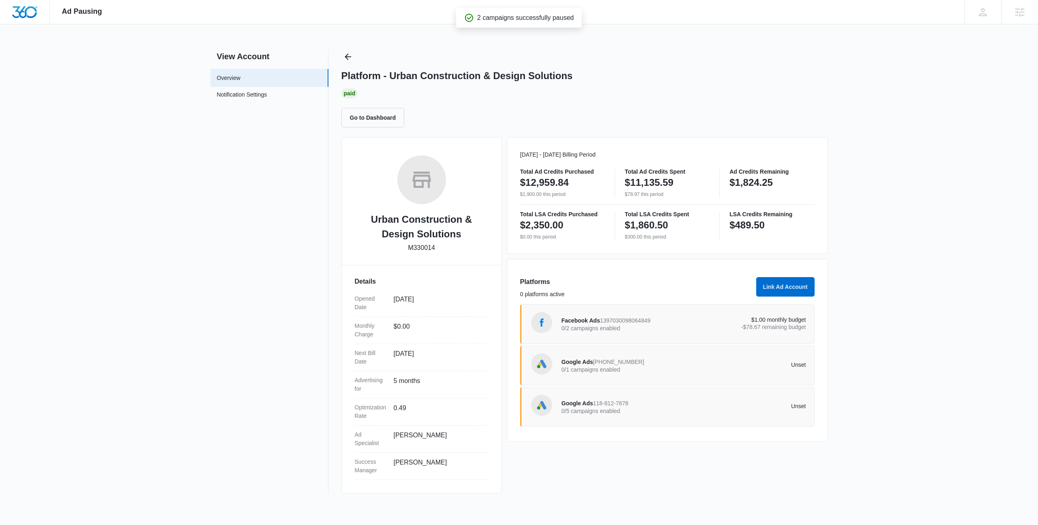
click at [644, 370] on p "0/1 campaigns enabled" at bounding box center [623, 370] width 122 height 6
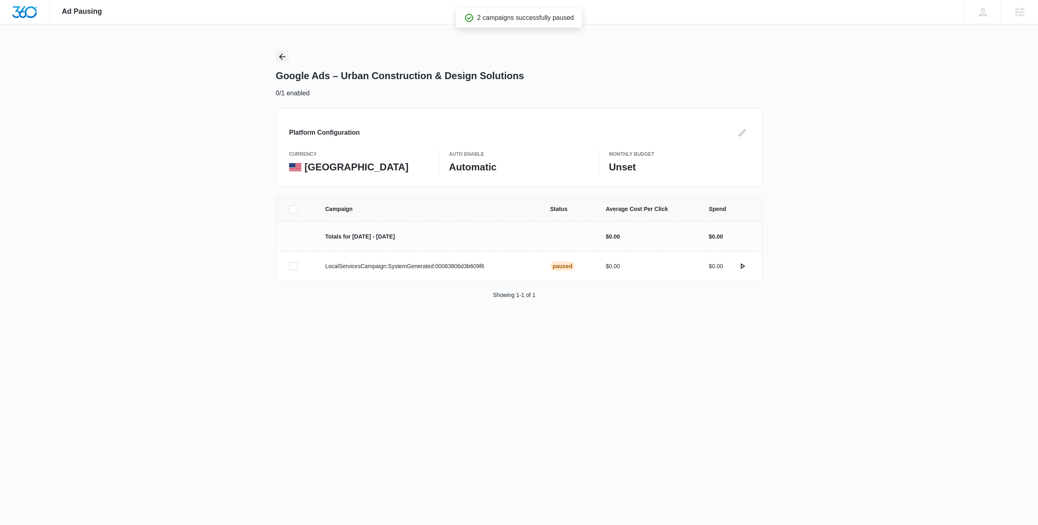
click at [279, 56] on icon "Back" at bounding box center [282, 57] width 10 height 10
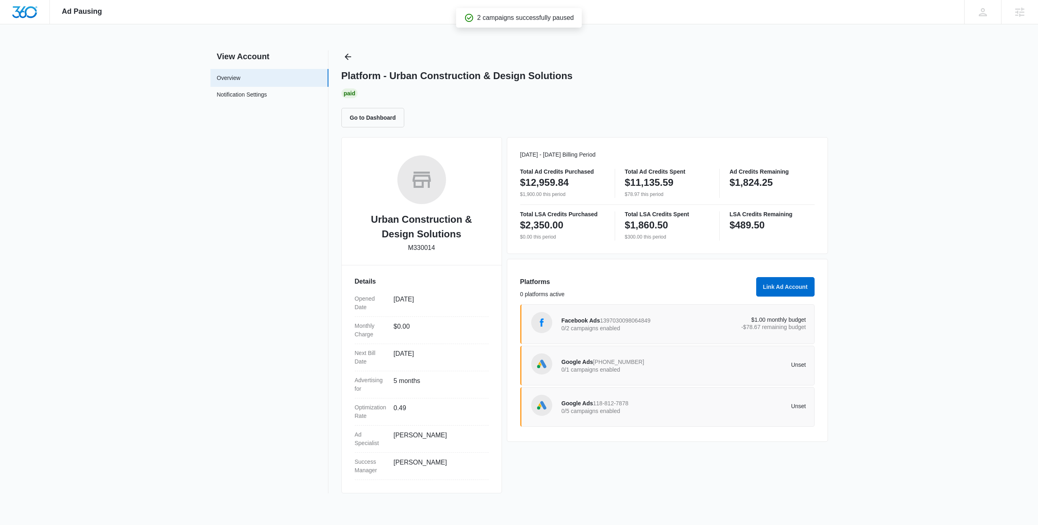
click at [605, 409] on p "0/5 campaigns enabled" at bounding box center [623, 411] width 122 height 6
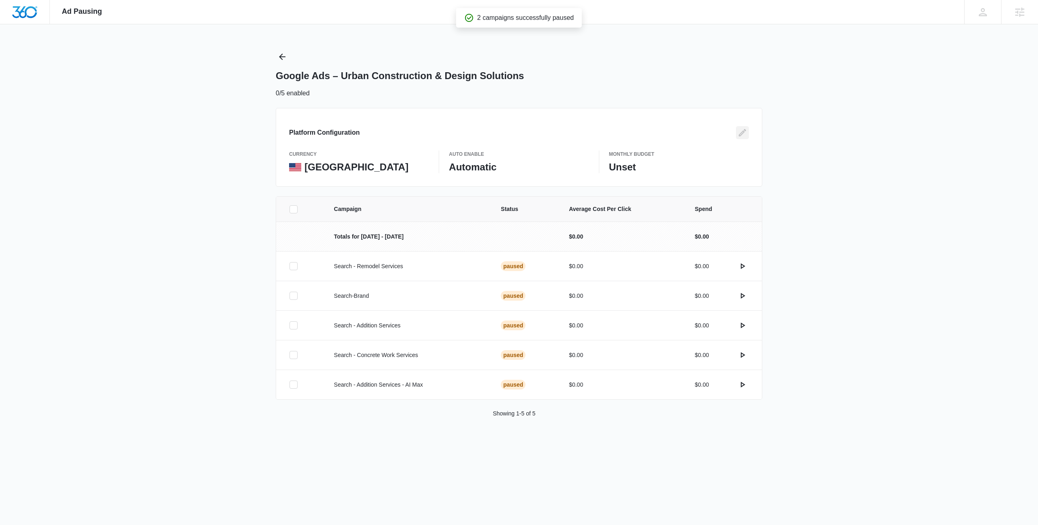
click at [739, 134] on icon "Edit" at bounding box center [743, 133] width 10 height 10
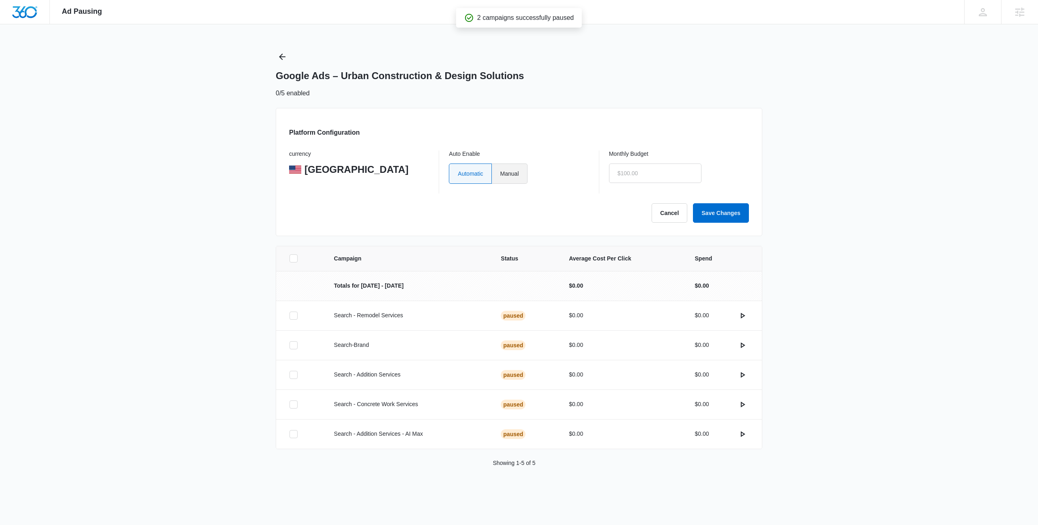
click at [502, 174] on label "Manual" at bounding box center [510, 173] width 36 height 20
click at [500, 174] on input "Manual" at bounding box center [500, 173] width 0 height 0
radio input "true"
click at [636, 179] on input "$0.00" at bounding box center [655, 172] width 92 height 19
type input "$1.00"
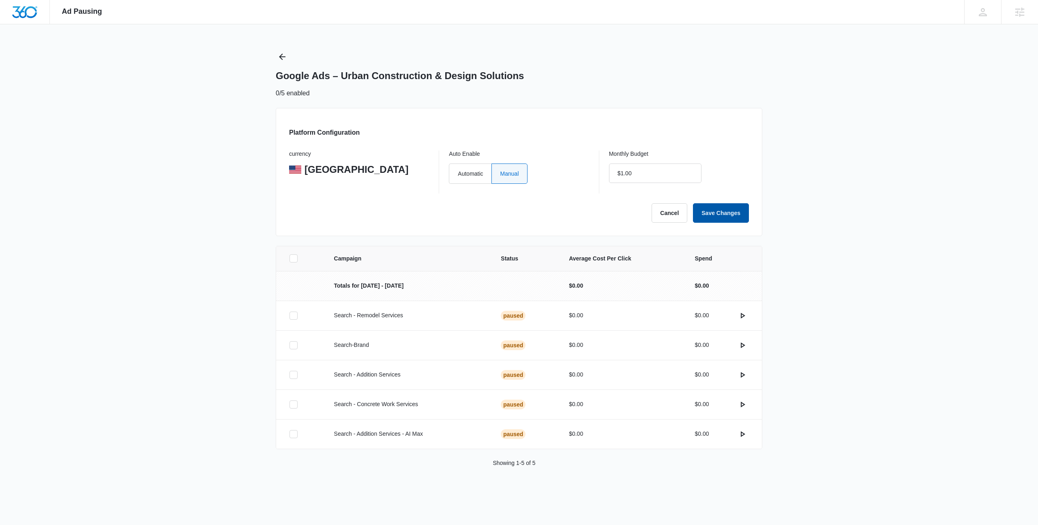
click at [725, 211] on button "Save Changes" at bounding box center [721, 212] width 56 height 19
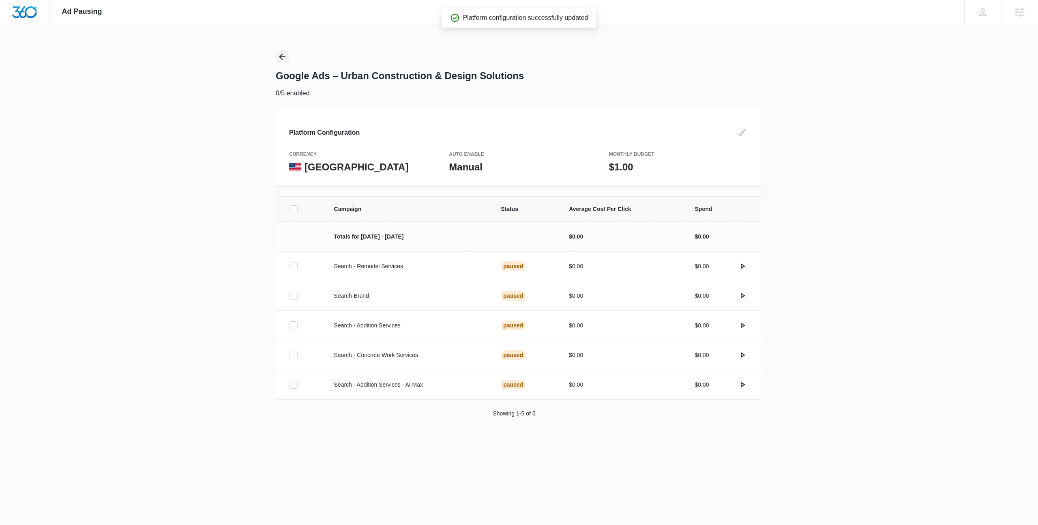
click at [282, 61] on icon "Back" at bounding box center [282, 57] width 10 height 10
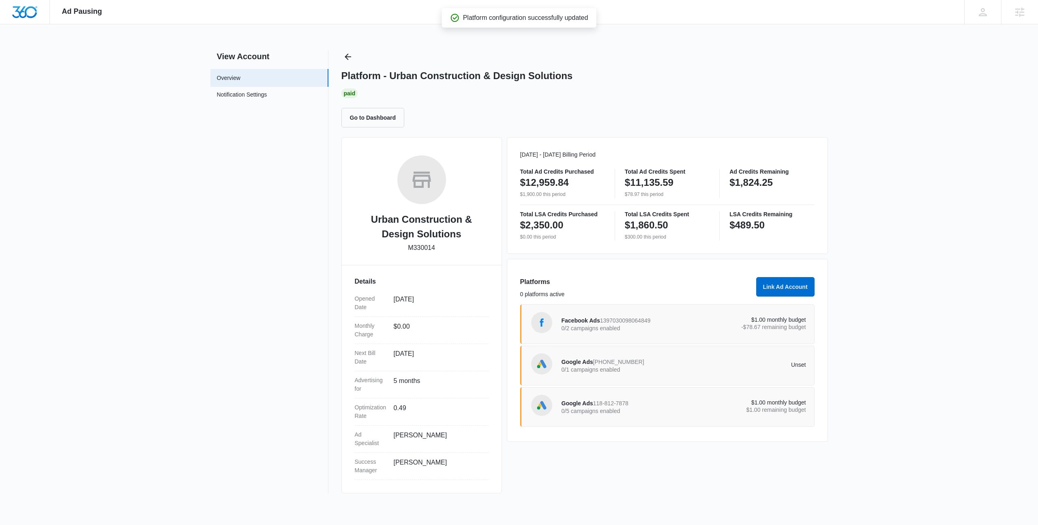
click at [706, 273] on div "Platforms 0 platforms active Link Ad Account Facebook Ads 1397030098064849 0/2 …" at bounding box center [667, 350] width 321 height 183
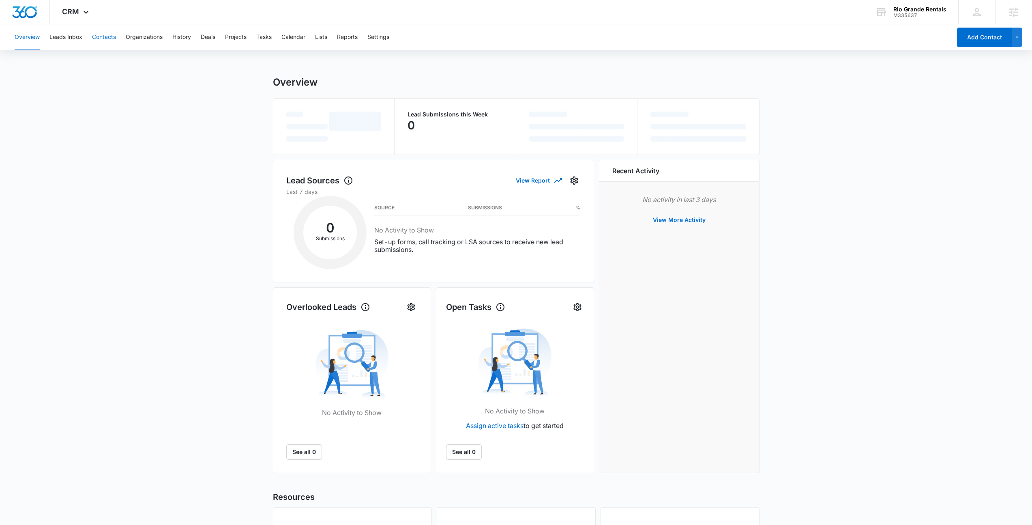
click at [111, 35] on button "Contacts" at bounding box center [104, 37] width 24 height 26
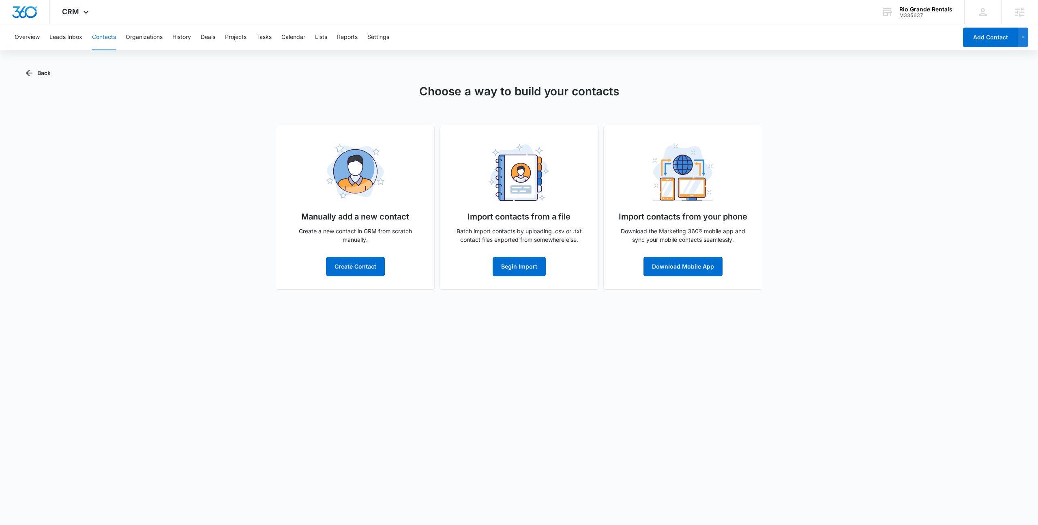
click at [184, 216] on div "Choose a way to build your contacts Manually add a new contact Create a new con…" at bounding box center [519, 186] width 986 height 207
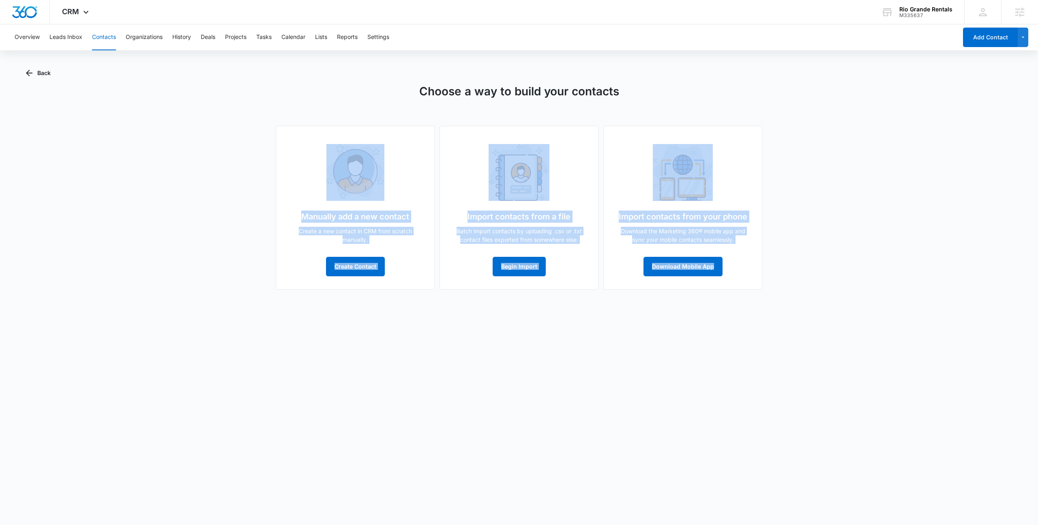
drag, startPoint x: 304, startPoint y: 84, endPoint x: 808, endPoint y: 336, distance: 563.8
click at [808, 336] on body "CRM Apps Reputation Websites Forms CRM Email Social Payments POS Content Ads In…" at bounding box center [519, 262] width 1038 height 525
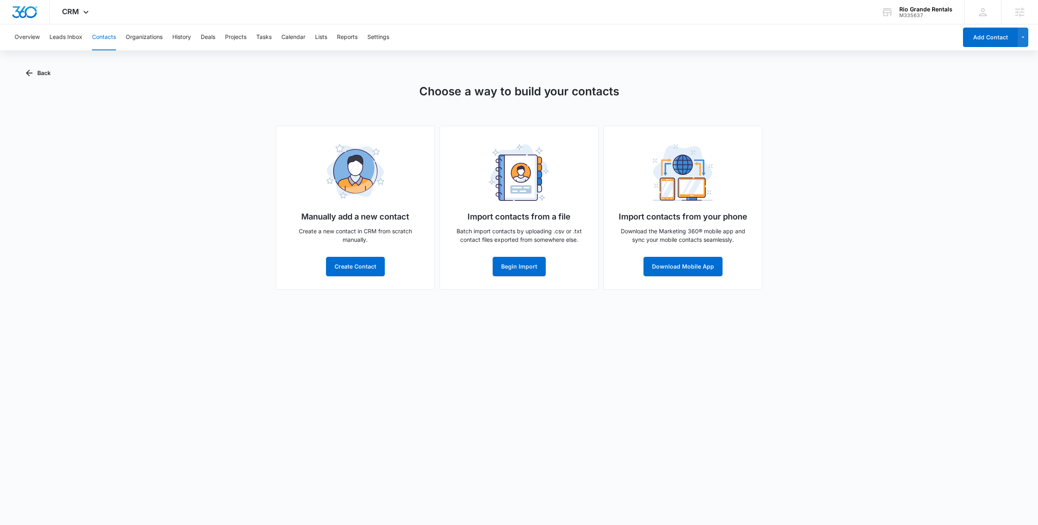
click at [808, 336] on body "CRM Apps Reputation Websites Forms CRM Email Social Payments POS Content Ads In…" at bounding box center [519, 262] width 1038 height 525
click at [340, 269] on button "Create Contact" at bounding box center [355, 266] width 59 height 19
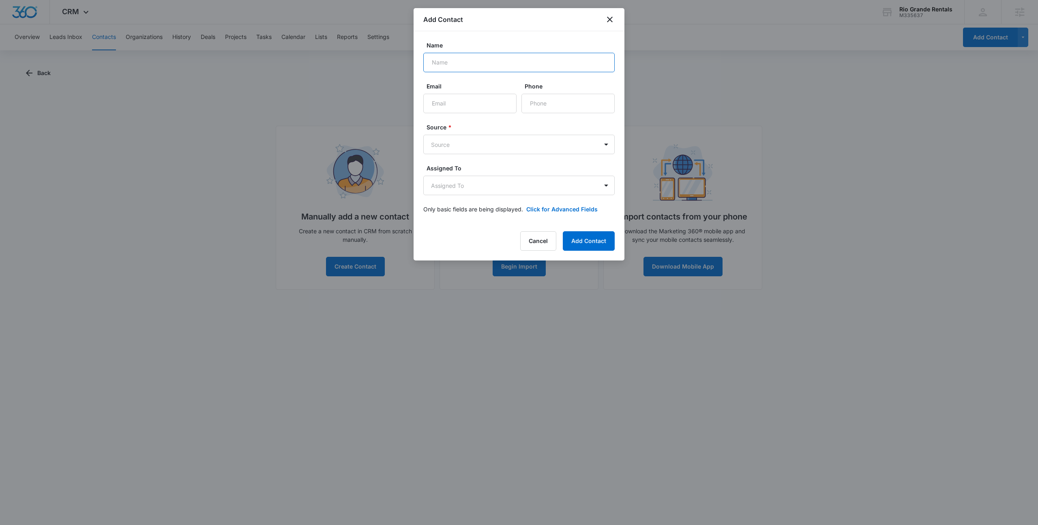
click at [480, 62] on input "Name" at bounding box center [518, 62] width 191 height 19
type input "Niall"
click at [439, 107] on input "Email" at bounding box center [469, 103] width 93 height 19
type input "[EMAIL_ADDRESS][PERSON_NAME][DOMAIN_NAME]"
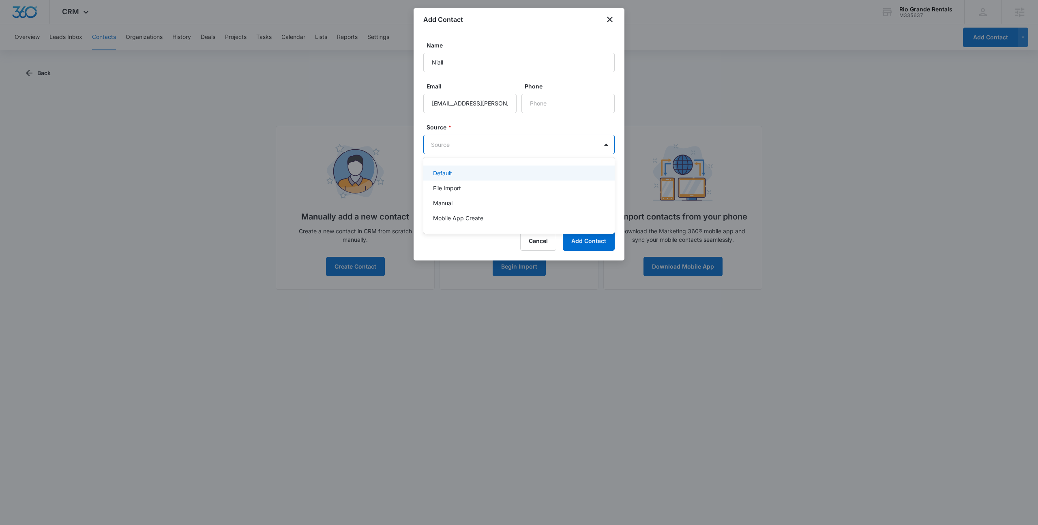
click at [465, 147] on body "CRM Apps Reputation Websites Forms CRM Email Social Payments POS Content Ads In…" at bounding box center [519, 262] width 1038 height 525
click at [480, 172] on div "Default" at bounding box center [518, 173] width 170 height 9
click at [467, 181] on body "CRM Apps Reputation Websites Forms CRM Email Social Payments POS Content Ads In…" at bounding box center [519, 262] width 1038 height 525
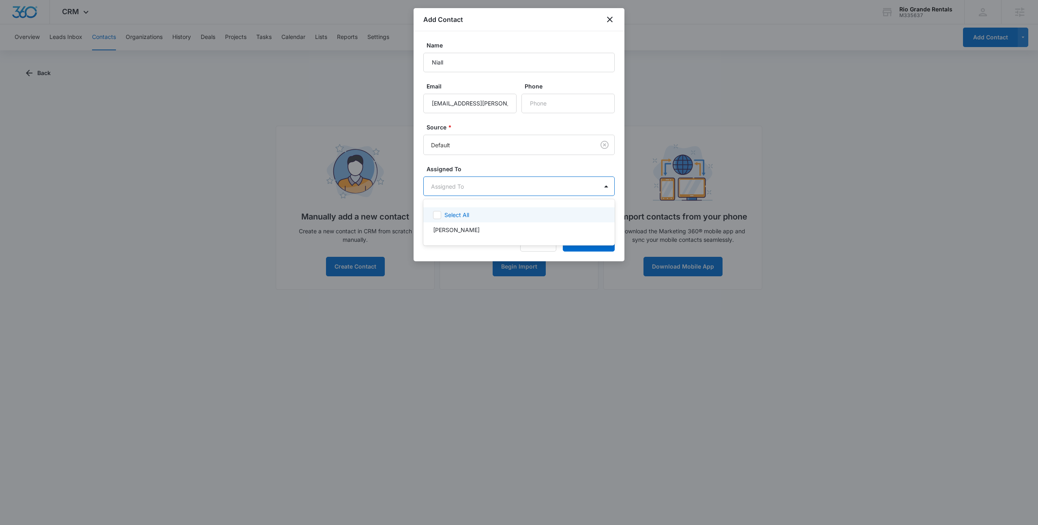
click at [496, 181] on div at bounding box center [519, 262] width 1038 height 525
click at [496, 161] on form "Name [PERSON_NAME] [PERSON_NAME][EMAIL_ADDRESS][DOMAIN_NAME] Phone Source * Def…" at bounding box center [518, 132] width 191 height 183
click at [598, 250] on button "Add Contact" at bounding box center [589, 241] width 52 height 19
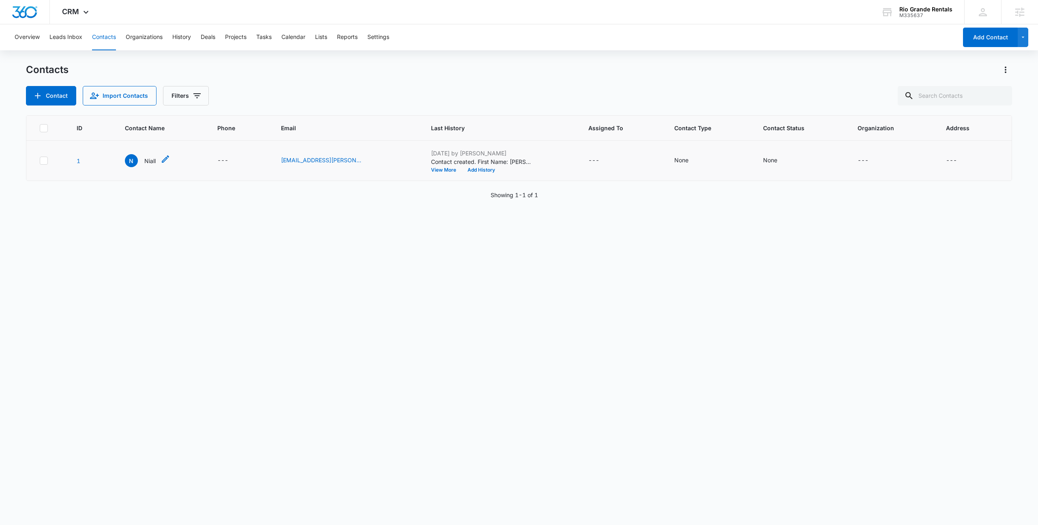
click at [152, 161] on p "Niall" at bounding box center [149, 161] width 11 height 9
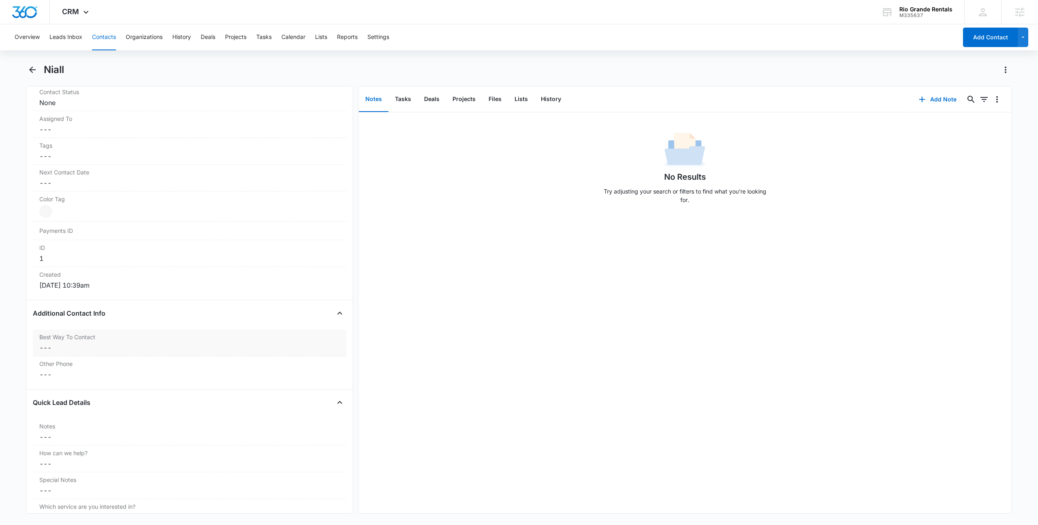
scroll to position [624, 0]
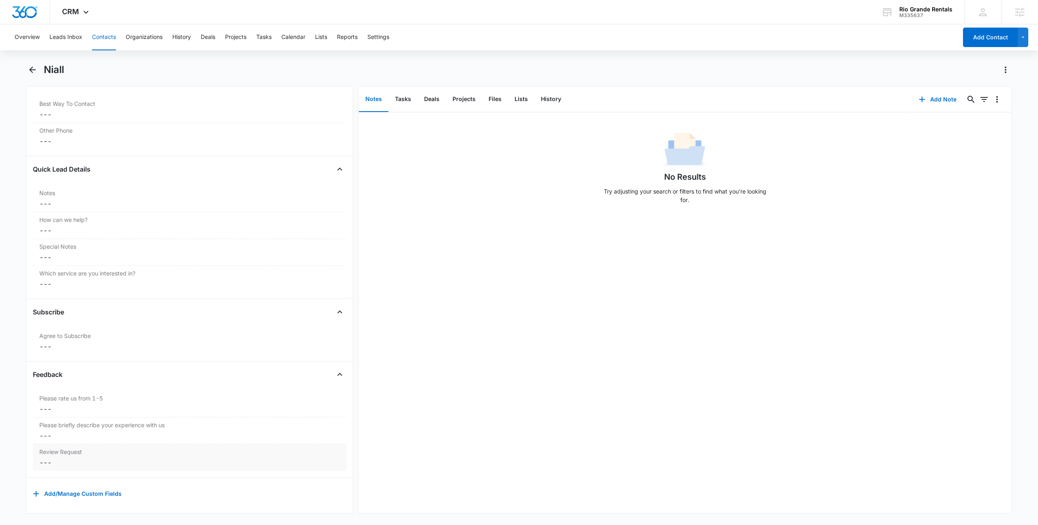
click at [61, 457] on dd "Cancel Save Changes ---" at bounding box center [189, 462] width 300 height 10
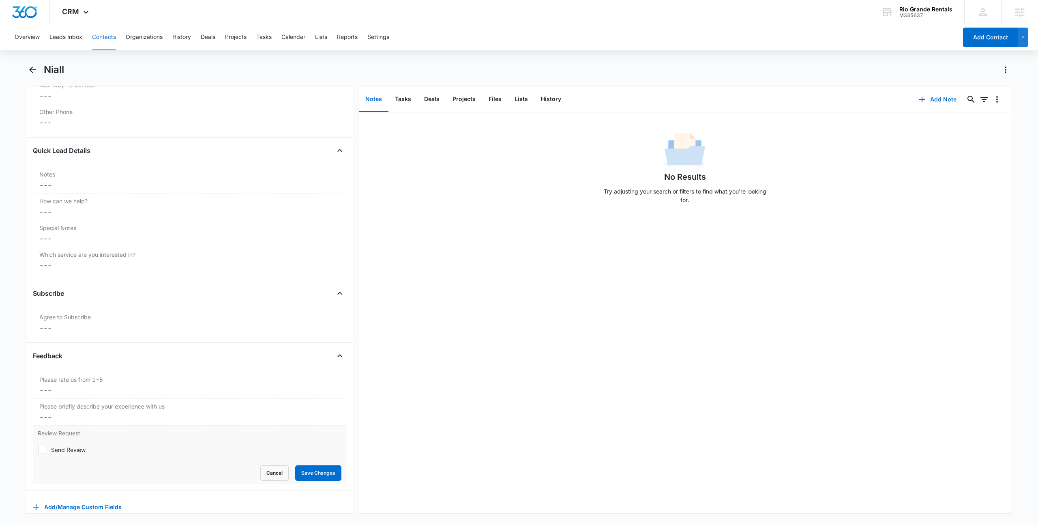
scroll to position [642, 0]
click at [61, 442] on div "Send Review" at bounding box center [68, 444] width 34 height 9
click at [38, 444] on input "Send Review" at bounding box center [38, 444] width 0 height 0
checkbox input "true"
click at [305, 471] on button "Save Changes" at bounding box center [318, 467] width 46 height 15
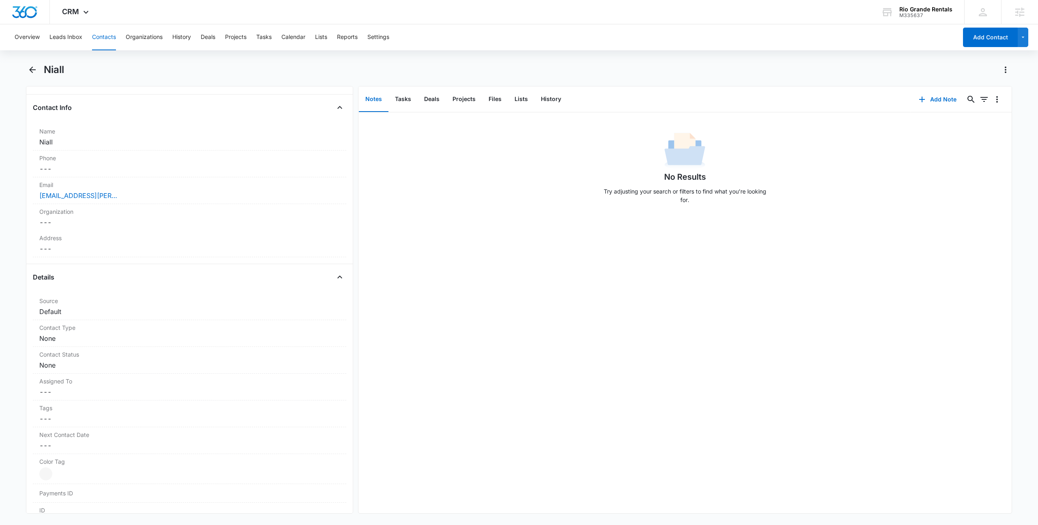
scroll to position [0, 0]
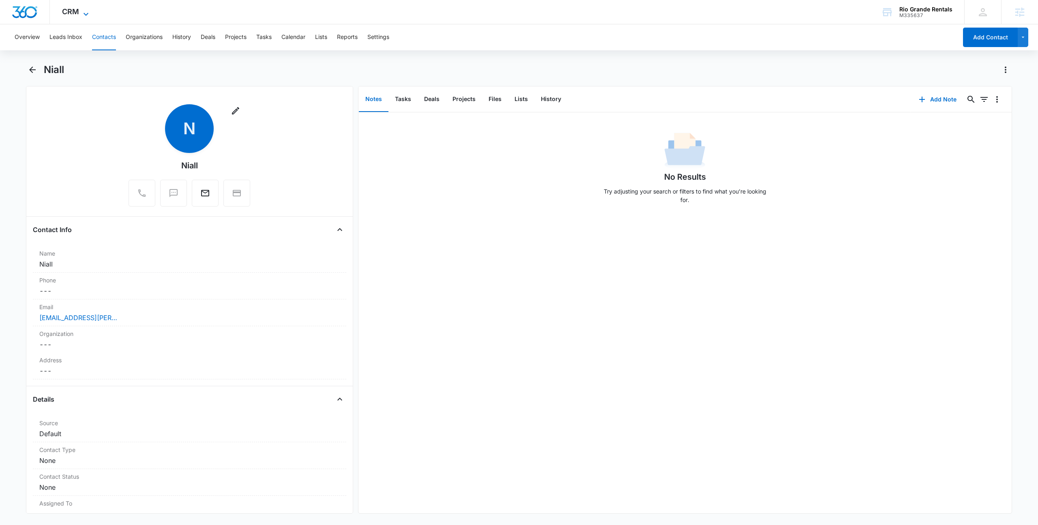
click at [89, 13] on icon at bounding box center [86, 14] width 10 height 10
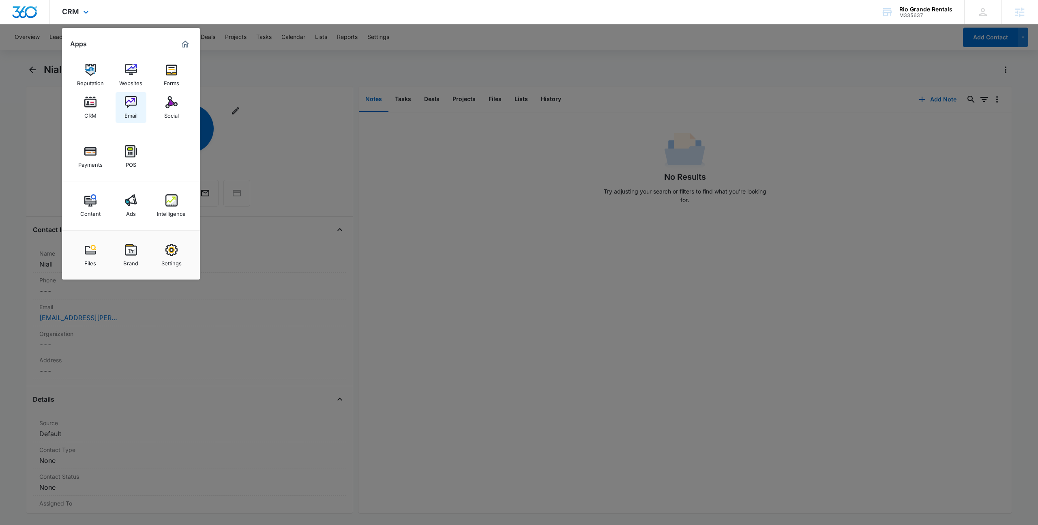
click at [136, 105] on img at bounding box center [131, 102] width 12 height 12
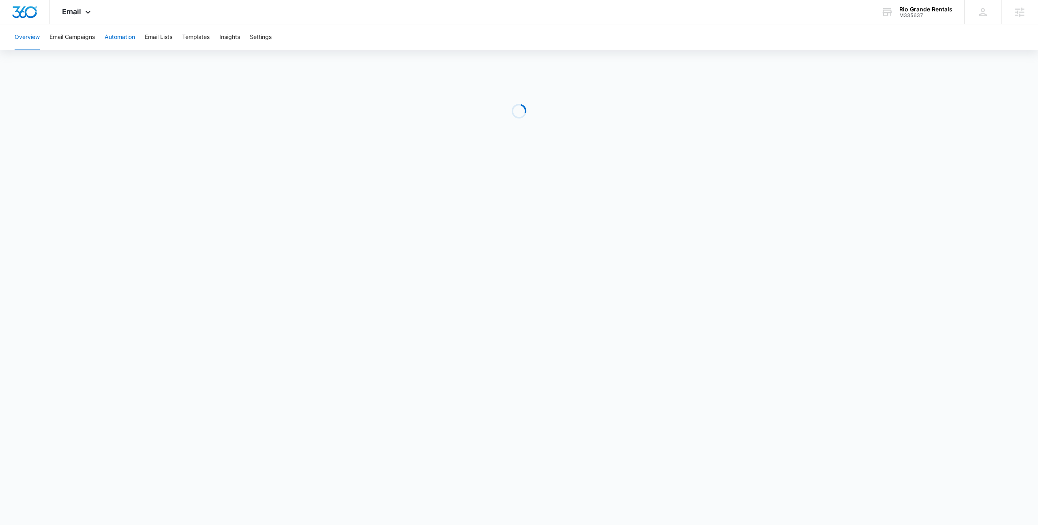
click at [127, 39] on button "Automation" at bounding box center [120, 37] width 30 height 26
click at [155, 39] on button "Email Lists" at bounding box center [159, 37] width 28 height 26
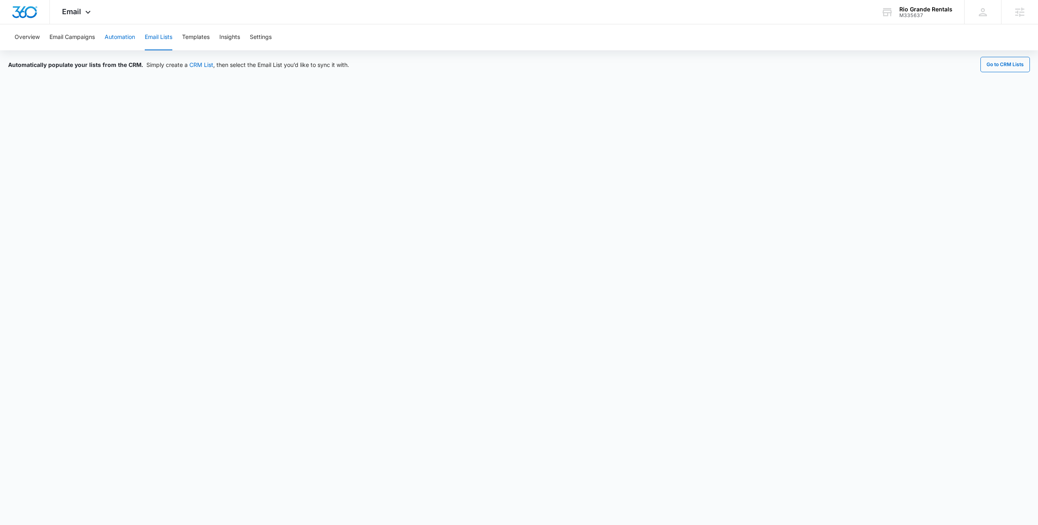
click at [114, 37] on button "Automation" at bounding box center [120, 37] width 30 height 26
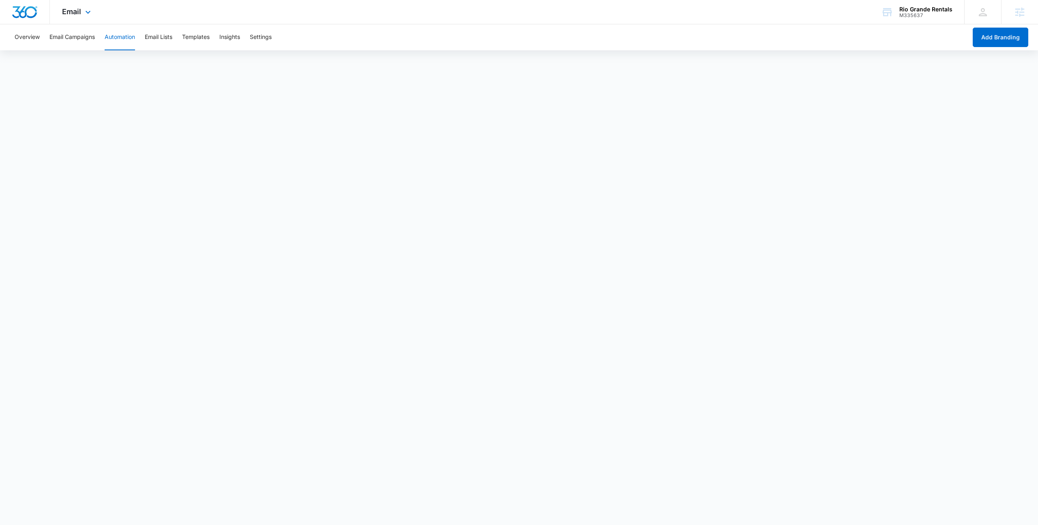
click at [169, 15] on div "Email Apps Reputation Websites Forms CRM Email Social Payments POS Content Ads …" at bounding box center [519, 12] width 1038 height 24
click at [83, 13] on icon at bounding box center [88, 14] width 10 height 10
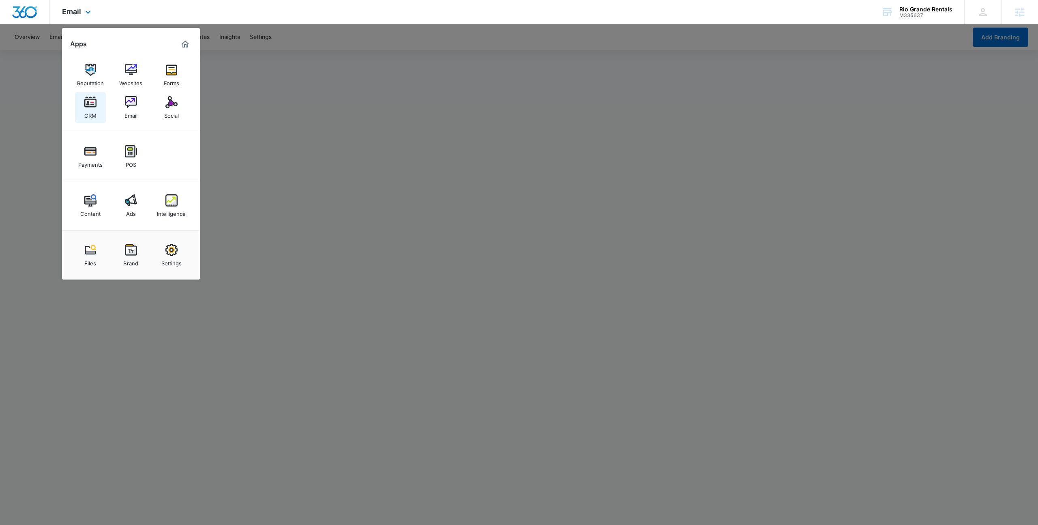
click at [89, 106] on img at bounding box center [90, 102] width 12 height 12
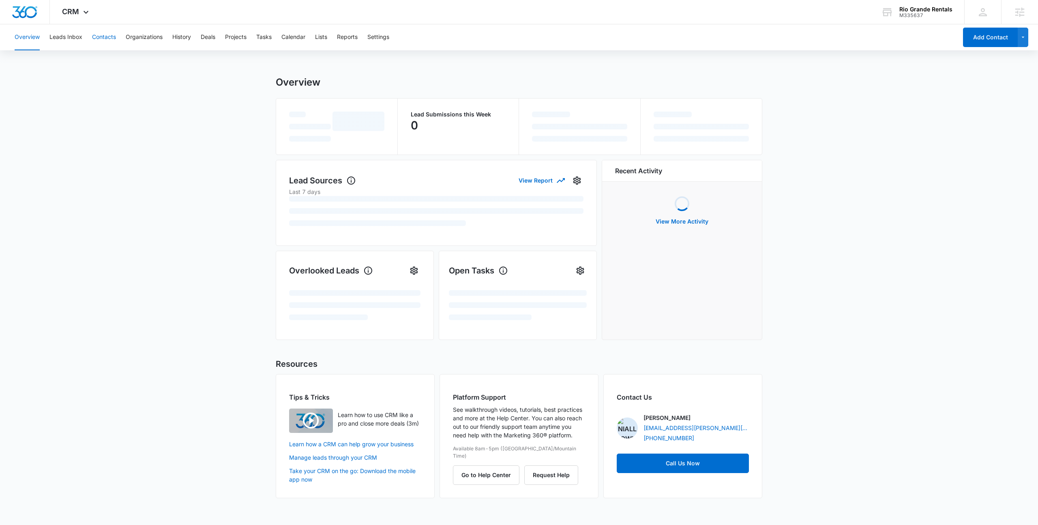
click at [105, 42] on button "Contacts" at bounding box center [104, 37] width 24 height 26
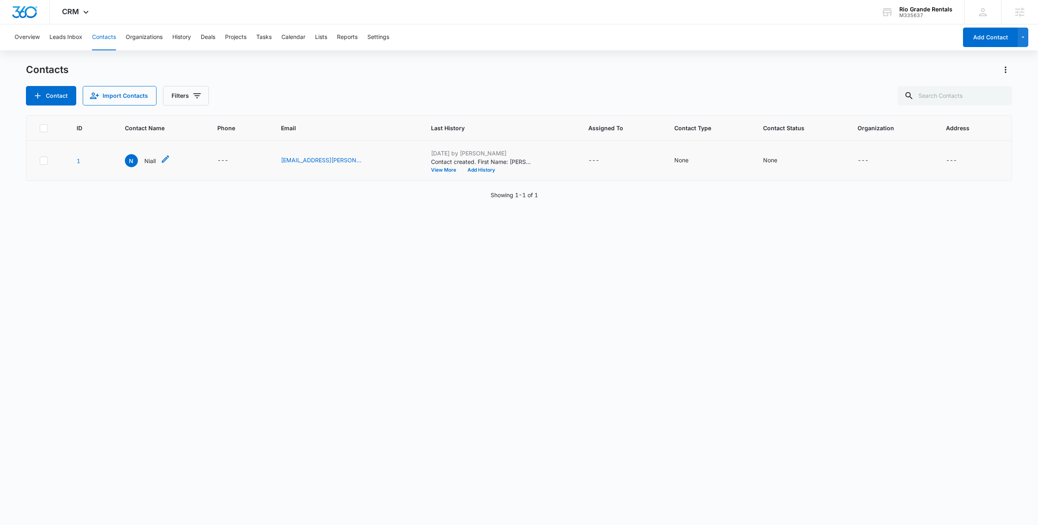
click at [148, 158] on p "Niall" at bounding box center [149, 161] width 11 height 9
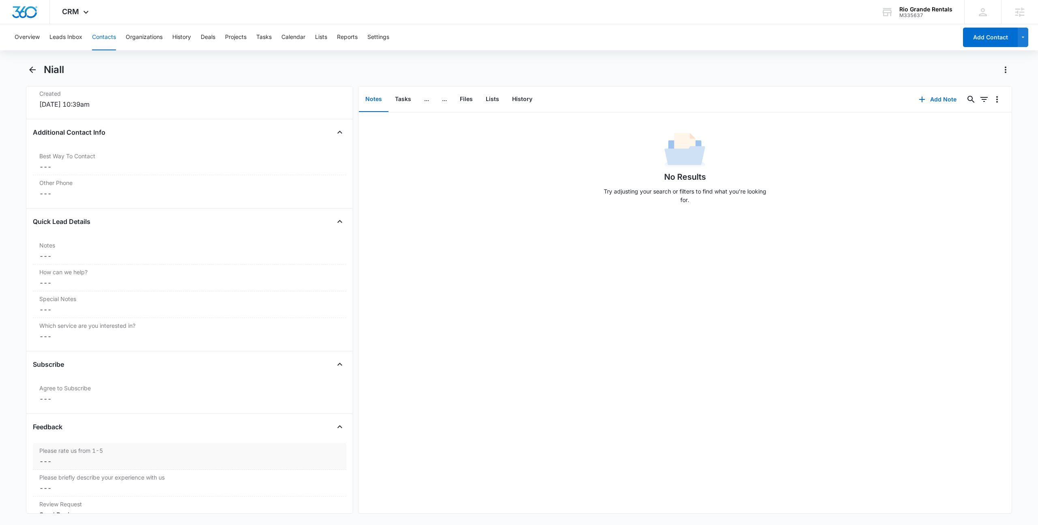
scroll to position [624, 0]
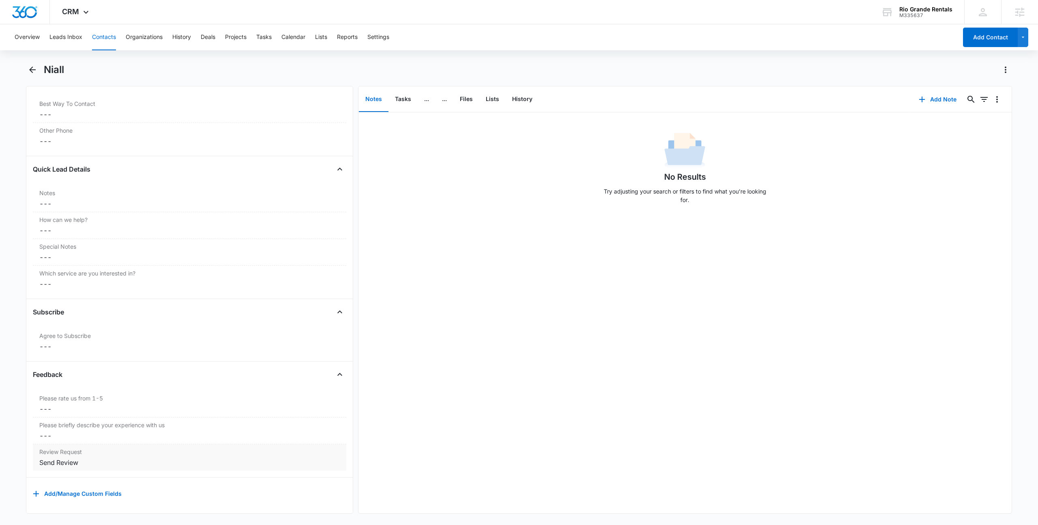
click at [86, 459] on div "Send Review" at bounding box center [189, 462] width 300 height 10
click at [55, 466] on div "Send Review" at bounding box center [68, 463] width 34 height 9
click at [38, 464] on input "Send Review" at bounding box center [38, 463] width 0 height 0
checkbox input "false"
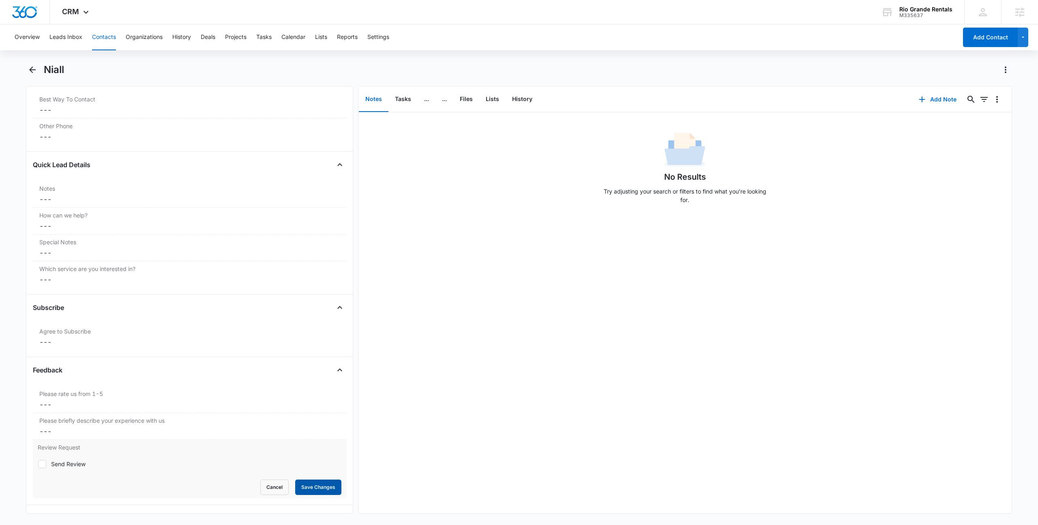
click at [324, 487] on button "Save Changes" at bounding box center [318, 486] width 46 height 15
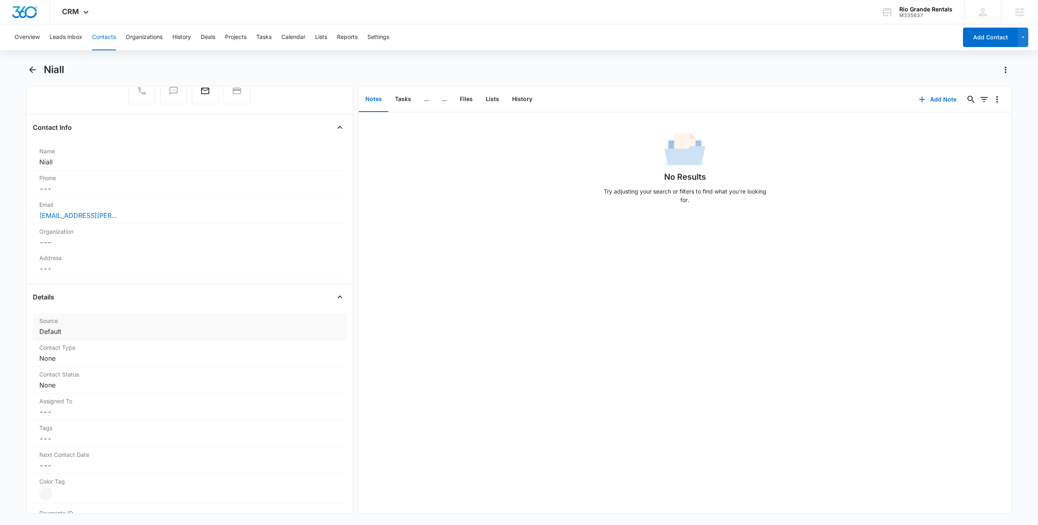
scroll to position [0, 0]
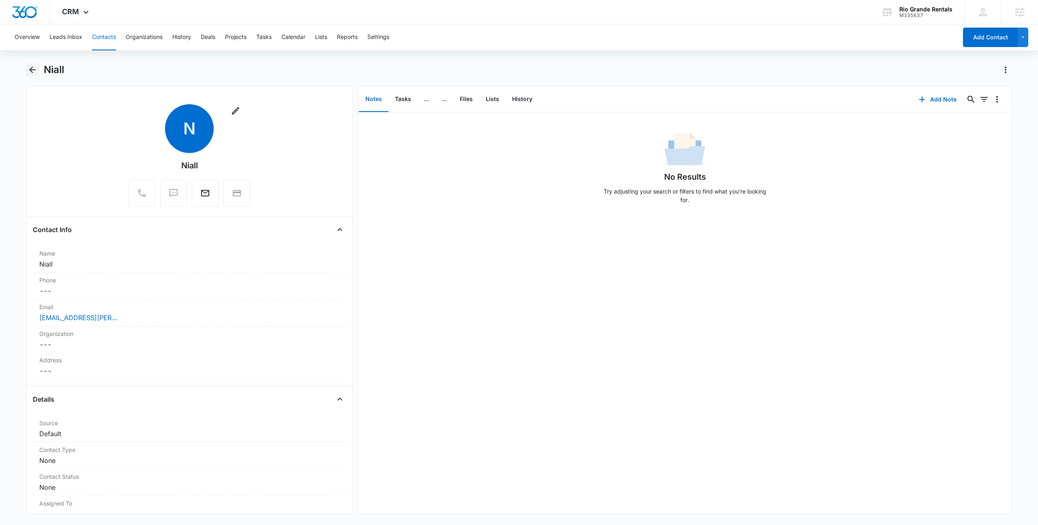
click at [33, 65] on icon "Back" at bounding box center [33, 70] width 10 height 10
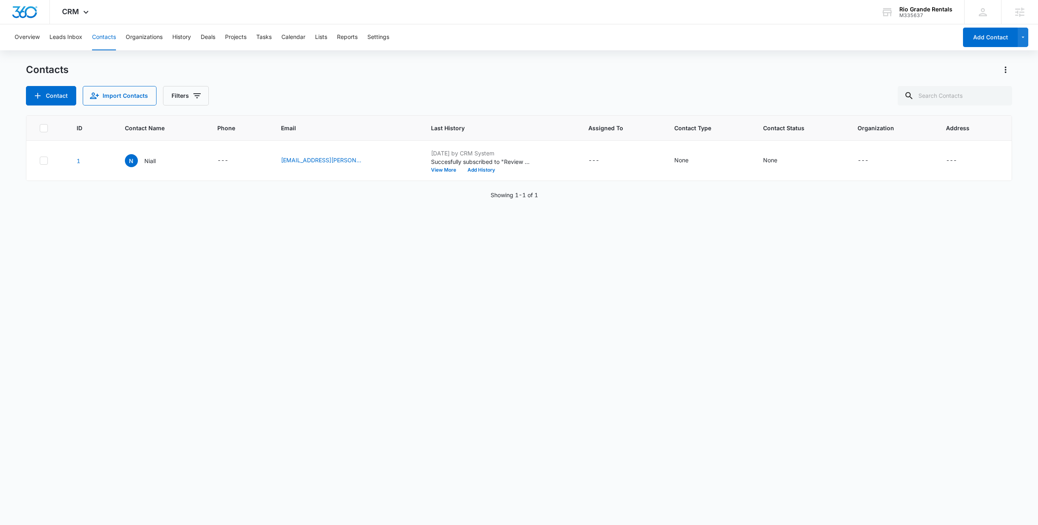
click at [163, 60] on div "Overview Leads Inbox Contacts Organizations History Deals Projects Tasks Calend…" at bounding box center [519, 274] width 1038 height 500
click at [250, 56] on div "Overview Leads Inbox Contacts Organizations History Deals Projects Tasks Calend…" at bounding box center [519, 274] width 1038 height 500
click at [243, 54] on div "Overview Leads Inbox Contacts Organizations History Deals Projects Tasks Calend…" at bounding box center [519, 274] width 1038 height 500
click at [267, 254] on div "ID Contact Name Phone Email Last History Assigned To Contact Type Contact Statu…" at bounding box center [519, 314] width 986 height 399
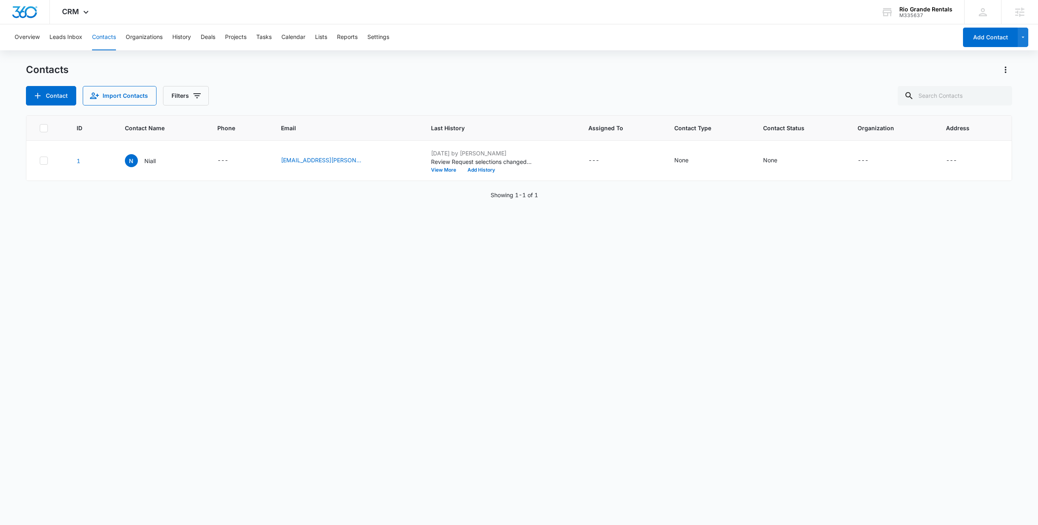
click at [350, 232] on div "ID Contact Name Phone Email Last History Assigned To Contact Type Contact Statu…" at bounding box center [519, 314] width 986 height 399
click at [77, 10] on span "CRM" at bounding box center [70, 11] width 17 height 9
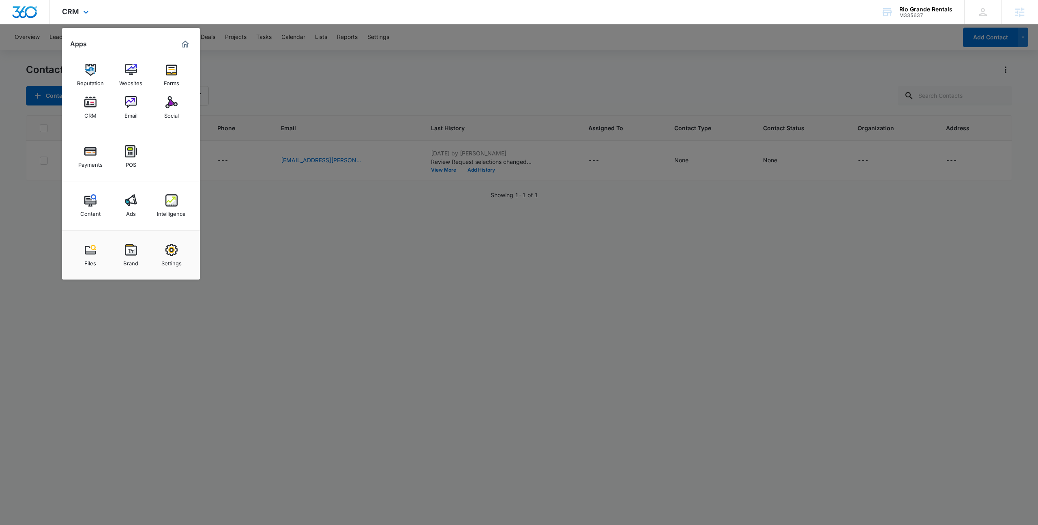
click at [170, 145] on div "Payments POS" at bounding box center [131, 156] width 138 height 49
click at [268, 180] on div at bounding box center [519, 262] width 1038 height 525
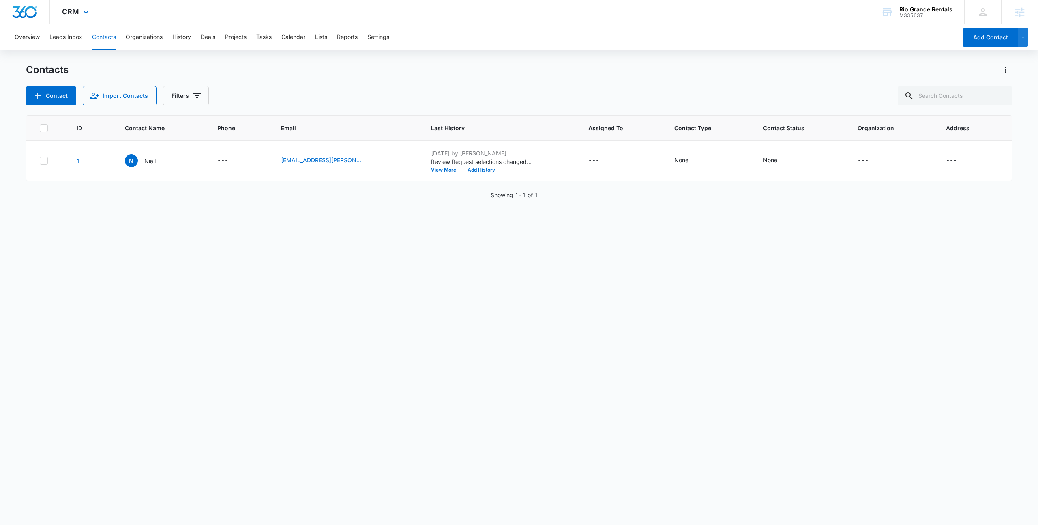
click at [69, 6] on div "CRM Apps Reputation Websites Forms CRM Email Social Payments POS Content Ads In…" at bounding box center [76, 12] width 53 height 24
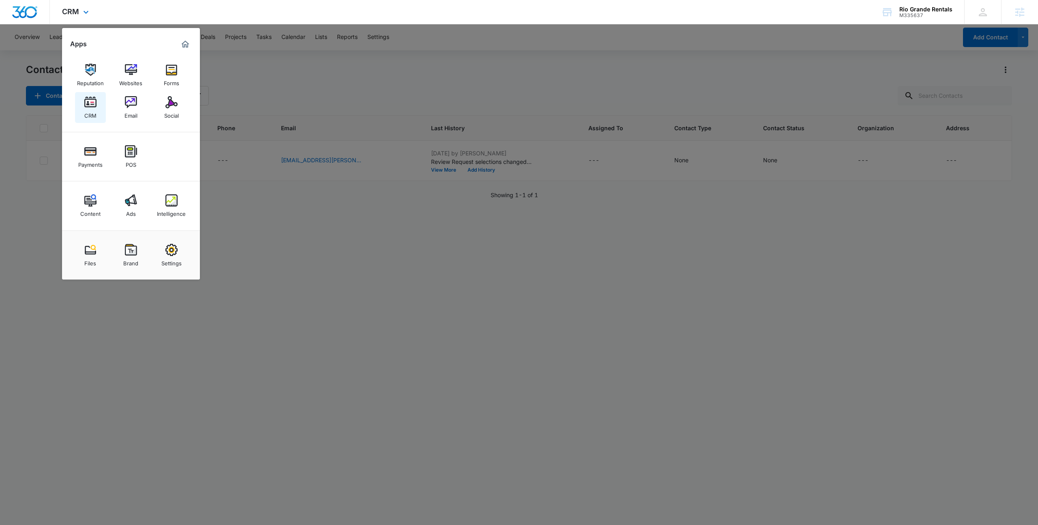
click at [97, 107] on link "CRM" at bounding box center [90, 107] width 31 height 31
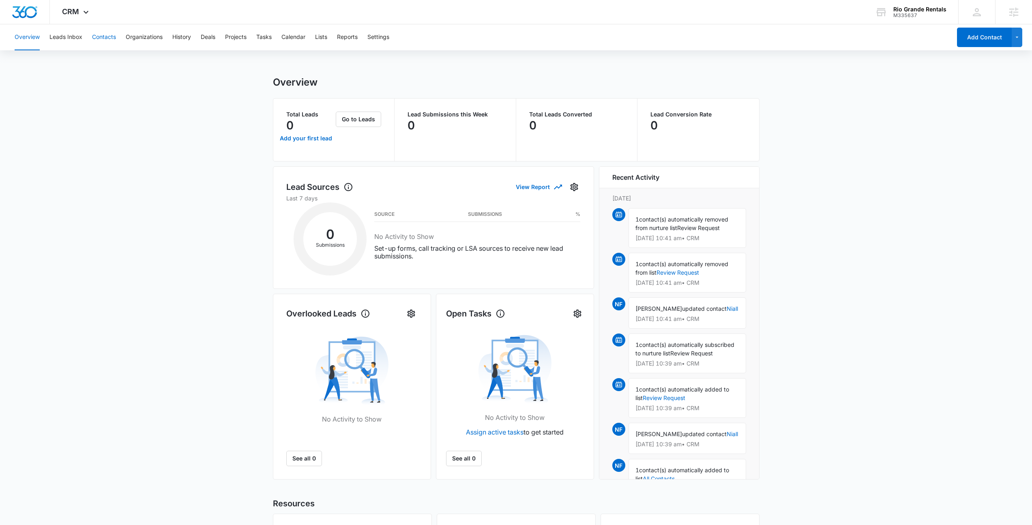
click at [101, 37] on button "Contacts" at bounding box center [104, 37] width 24 height 26
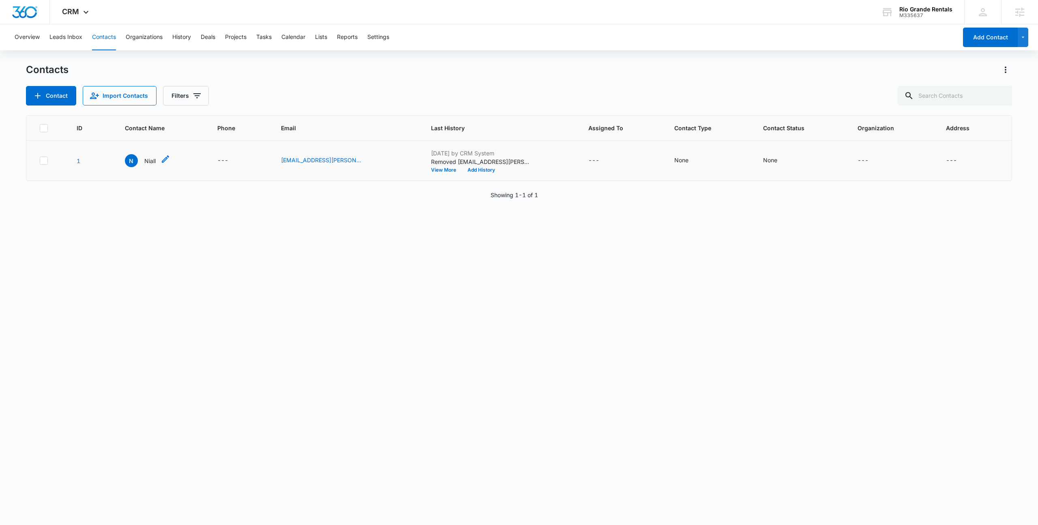
click at [154, 161] on p "Niall" at bounding box center [149, 161] width 11 height 9
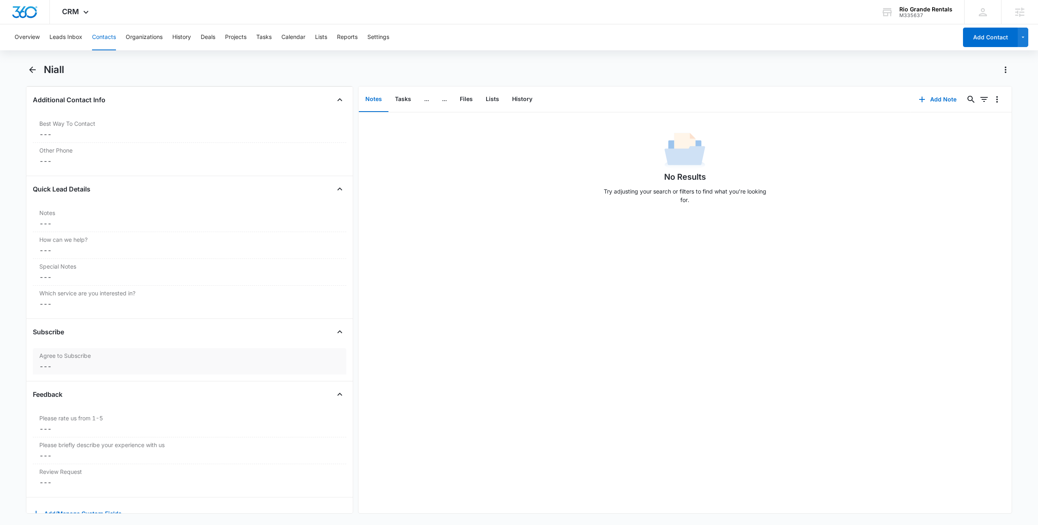
scroll to position [624, 0]
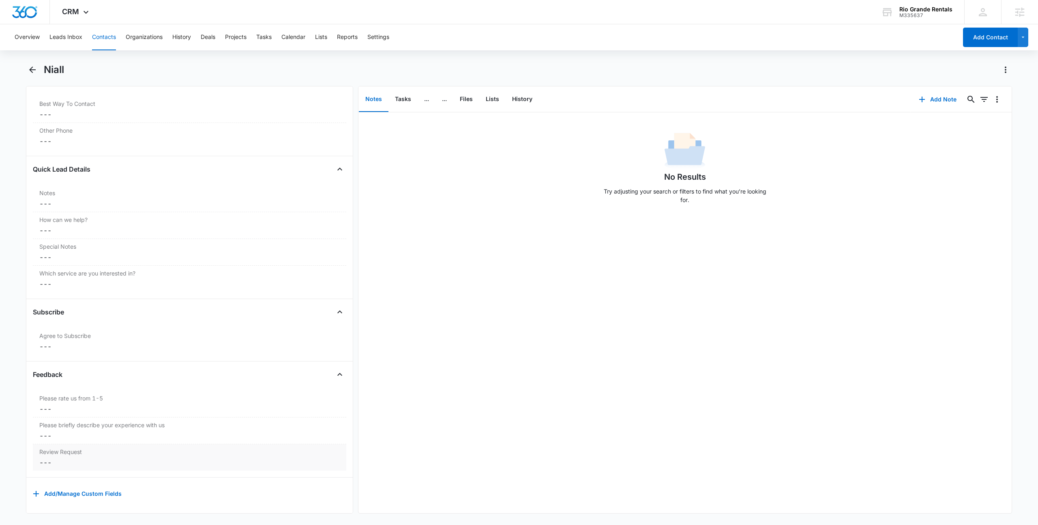
click at [71, 450] on div "Review Request Cancel Save Changes ---" at bounding box center [189, 457] width 313 height 26
drag, startPoint x: 48, startPoint y: 459, endPoint x: 223, endPoint y: 443, distance: 175.5
click at [48, 459] on label "Send Review" at bounding box center [190, 460] width 304 height 9
click at [38, 460] on input "Send Review" at bounding box center [38, 460] width 0 height 0
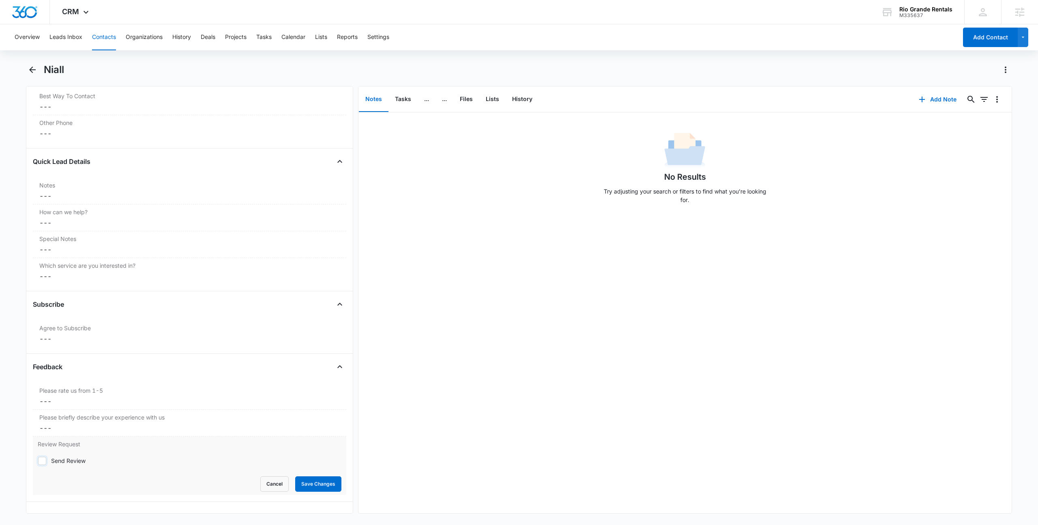
checkbox input "true"
click at [322, 483] on button "Save Changes" at bounding box center [318, 483] width 46 height 15
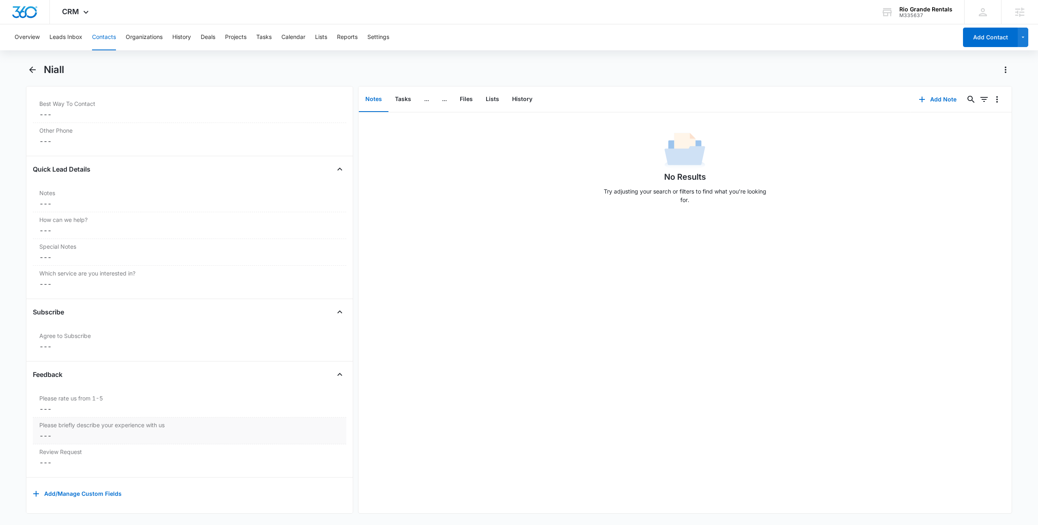
scroll to position [624, 0]
click at [160, 458] on div "Send Review" at bounding box center [189, 462] width 300 height 10
click at [67, 459] on div "Send Review" at bounding box center [68, 462] width 34 height 9
click at [38, 462] on input "Send Review" at bounding box center [38, 462] width 0 height 0
checkbox input "false"
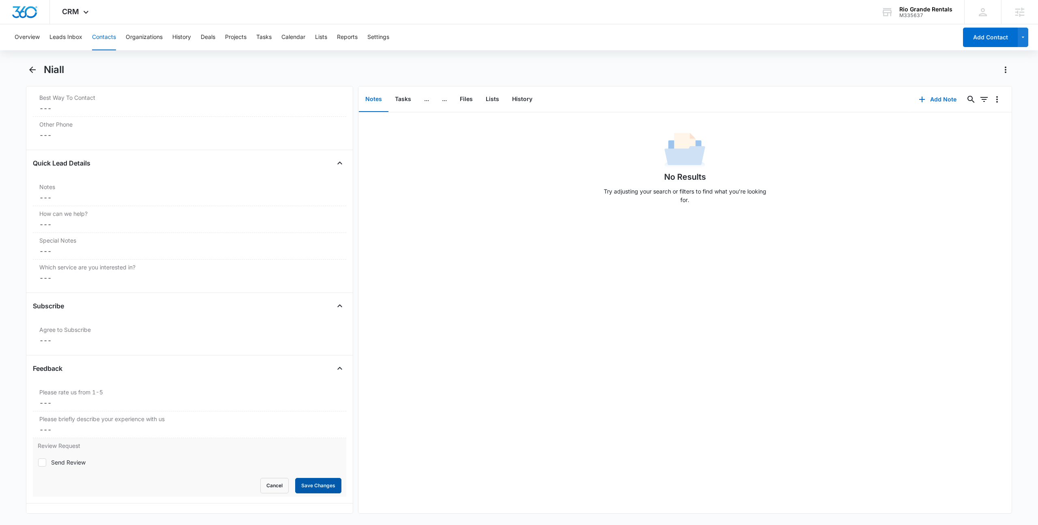
click at [313, 485] on button "Save Changes" at bounding box center [318, 485] width 46 height 15
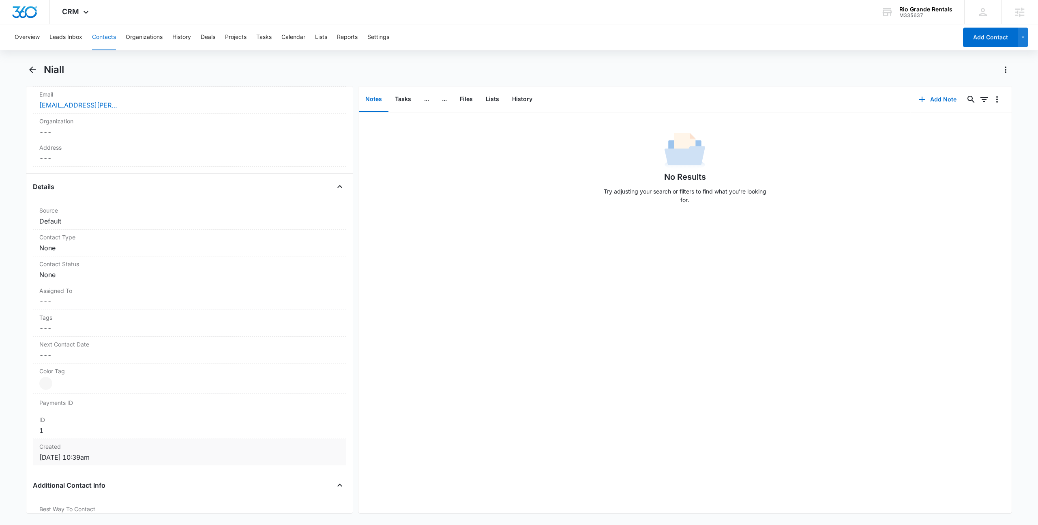
scroll to position [0, 0]
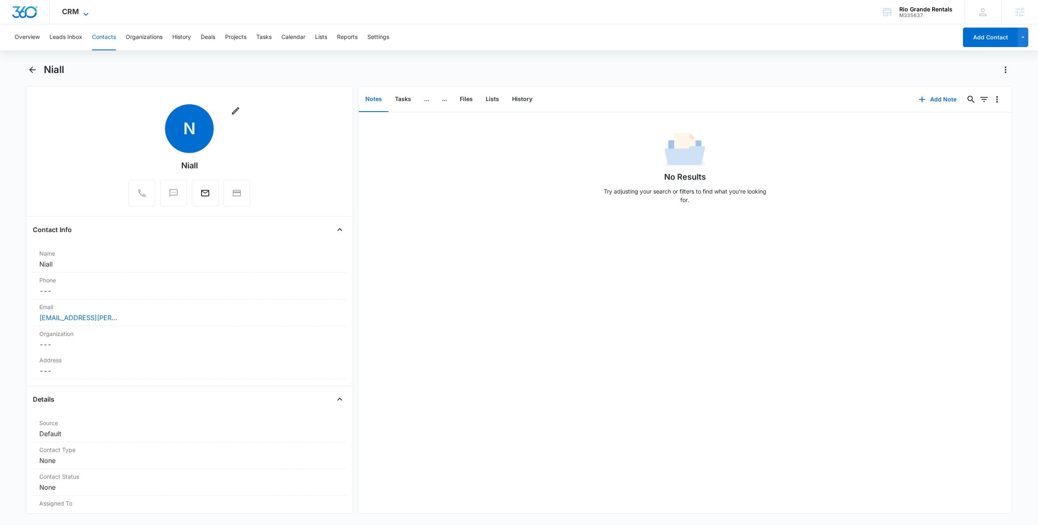
click at [72, 13] on span "CRM" at bounding box center [70, 11] width 17 height 9
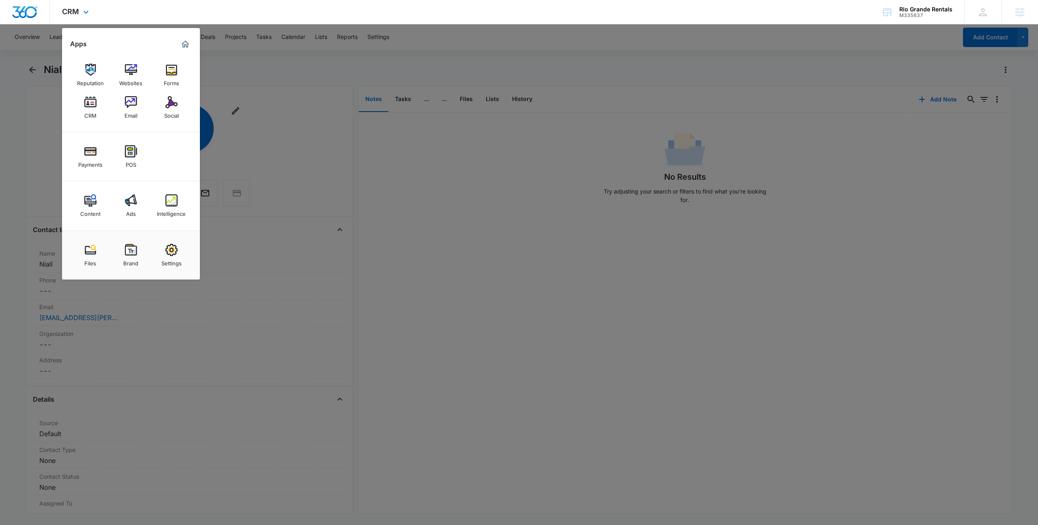
click at [110, 102] on div "Reputation Websites Forms CRM Email Social" at bounding box center [131, 92] width 138 height 82
click at [120, 101] on link "Email" at bounding box center [131, 107] width 31 height 31
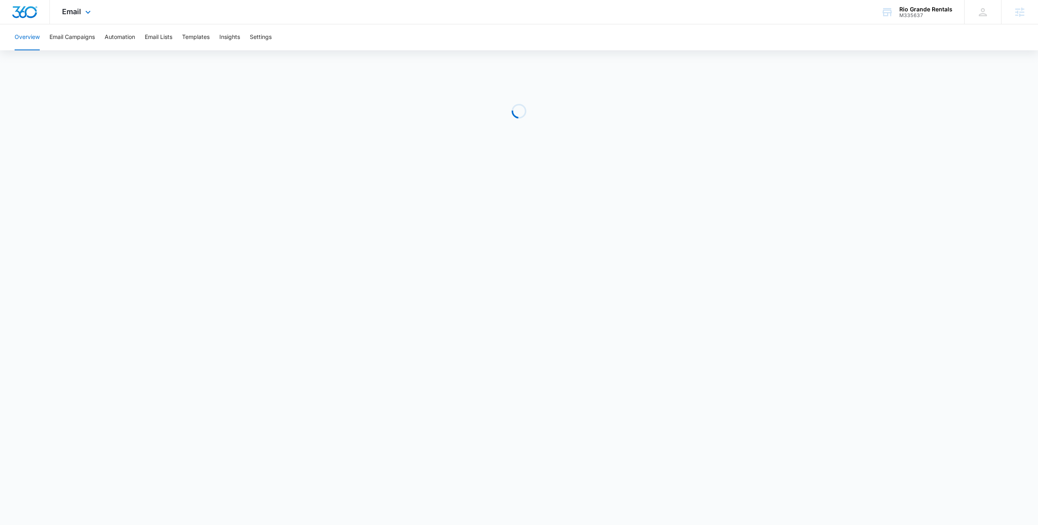
click at [185, 3] on div "Email Apps Reputation Websites Forms CRM Email Social Payments POS Content Ads …" at bounding box center [519, 12] width 1038 height 24
click at [58, 40] on button "Email Campaigns" at bounding box center [71, 37] width 45 height 26
click at [84, 8] on div "Email Apps Reputation Websites Forms CRM Email Social Payments POS Content Ads …" at bounding box center [77, 12] width 55 height 24
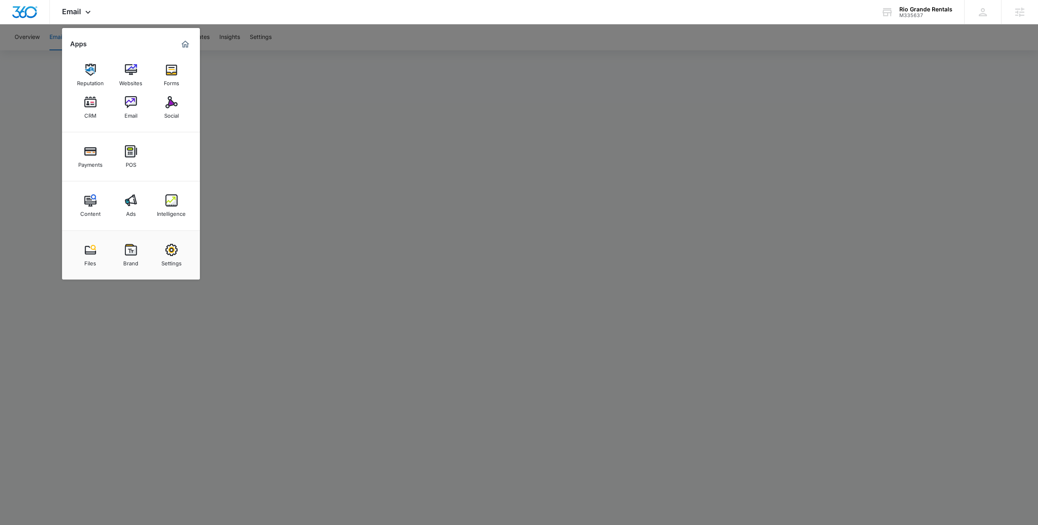
click at [551, 74] on div at bounding box center [519, 262] width 1038 height 525
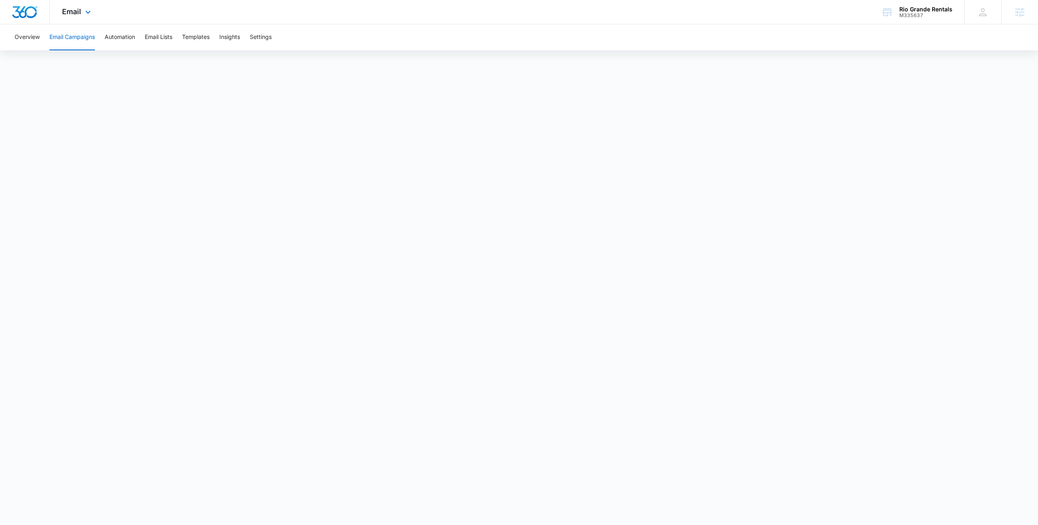
click at [79, 17] on div "Email Apps Reputation Websites Forms CRM Email Social Payments POS Content Ads …" at bounding box center [77, 12] width 55 height 24
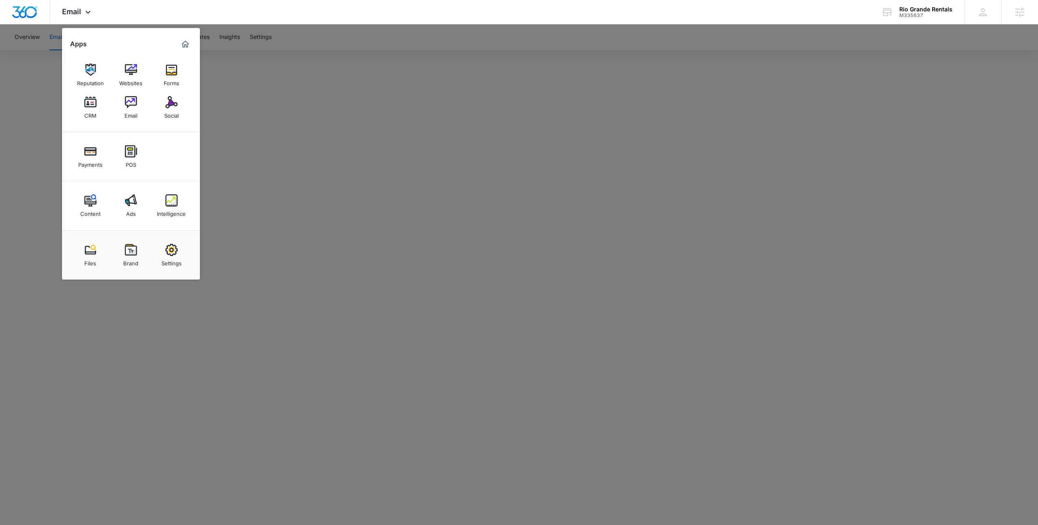
click at [264, 98] on div at bounding box center [519, 262] width 1038 height 525
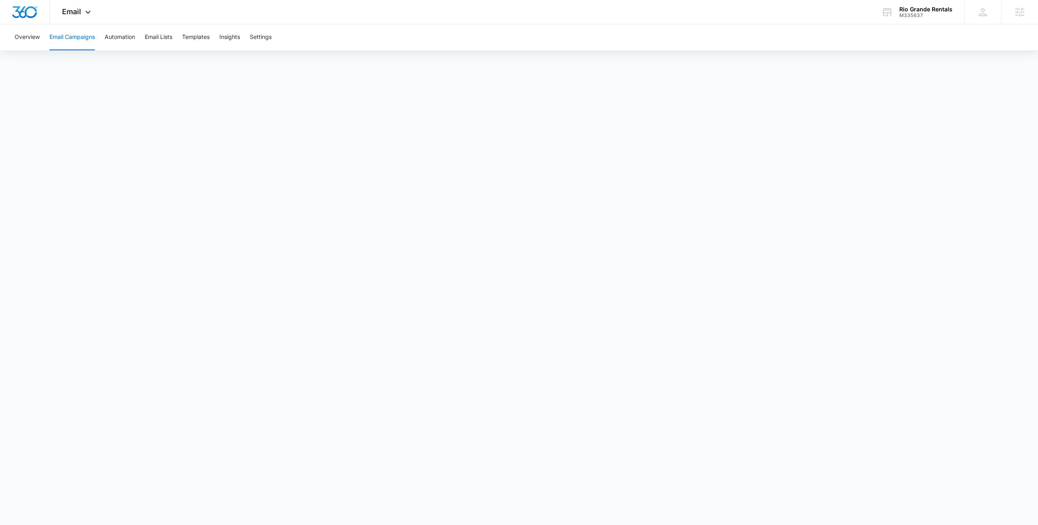
click at [215, 37] on div "Overview Email Campaigns Automation Email Lists Templates Insights Settings" at bounding box center [519, 37] width 1019 height 26
click at [208, 37] on button "Templates" at bounding box center [196, 37] width 28 height 26
click at [75, 38] on button "Email Campaigns" at bounding box center [71, 37] width 45 height 26
click at [167, 41] on button "Email Lists" at bounding box center [159, 37] width 28 height 26
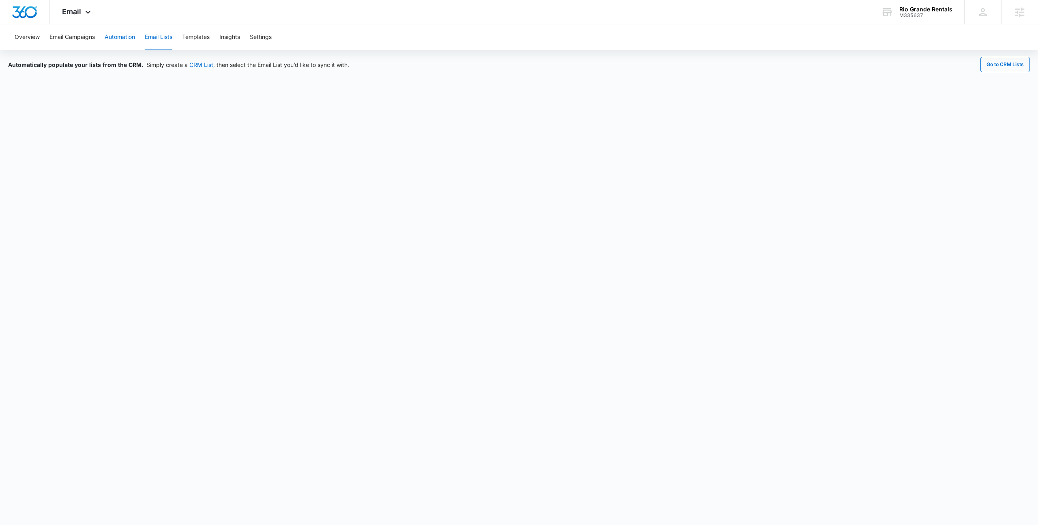
click at [131, 43] on button "Automation" at bounding box center [120, 37] width 30 height 26
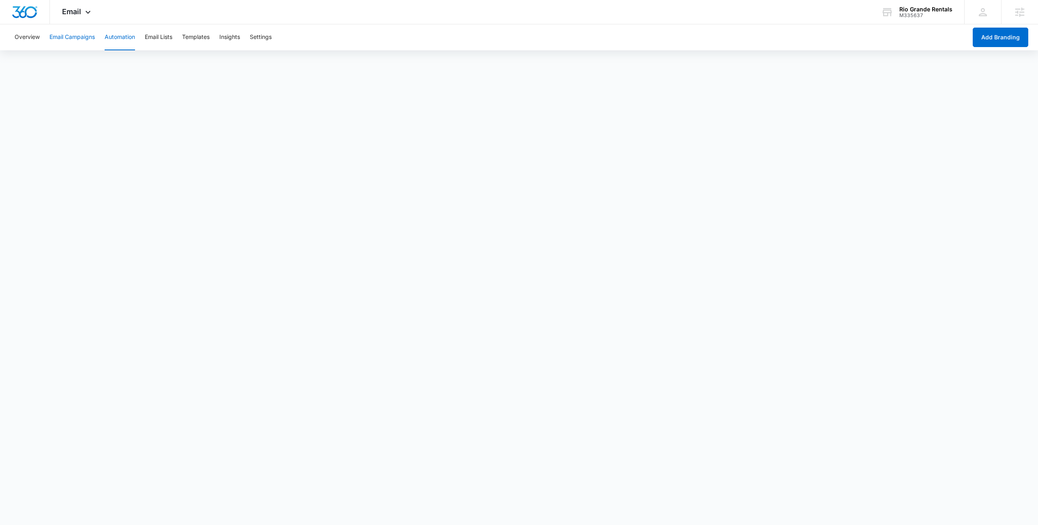
click at [80, 41] on button "Email Campaigns" at bounding box center [71, 37] width 45 height 26
click at [36, 34] on button "Overview" at bounding box center [27, 37] width 25 height 26
click at [196, 38] on button "Templates" at bounding box center [196, 37] width 28 height 26
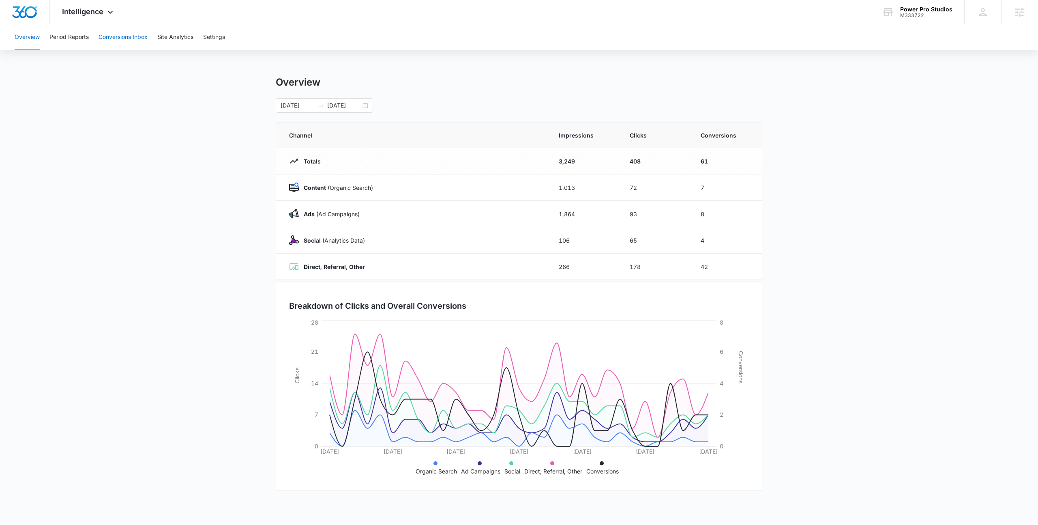
click at [109, 35] on button "Conversions Inbox" at bounding box center [123, 37] width 49 height 26
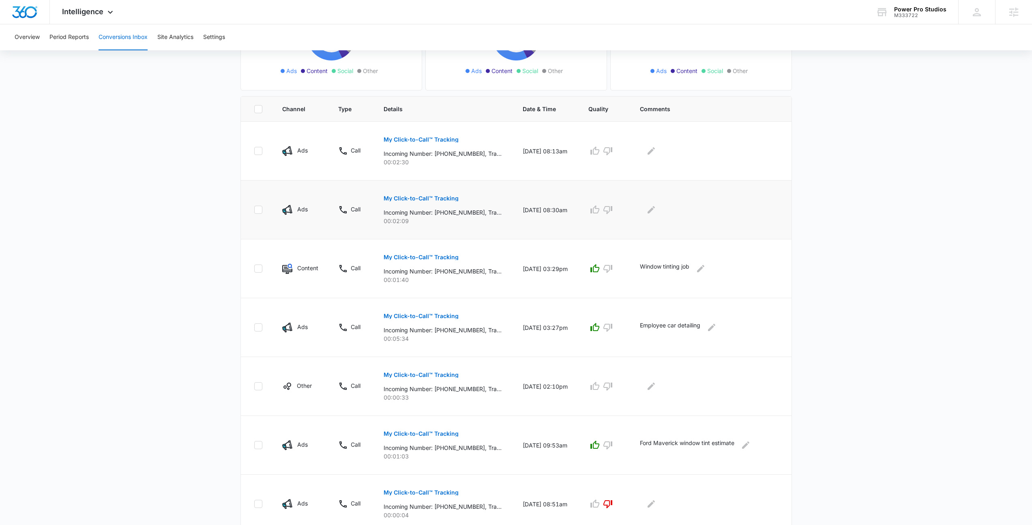
scroll to position [132, 0]
